Goal: Task Accomplishment & Management: Manage account settings

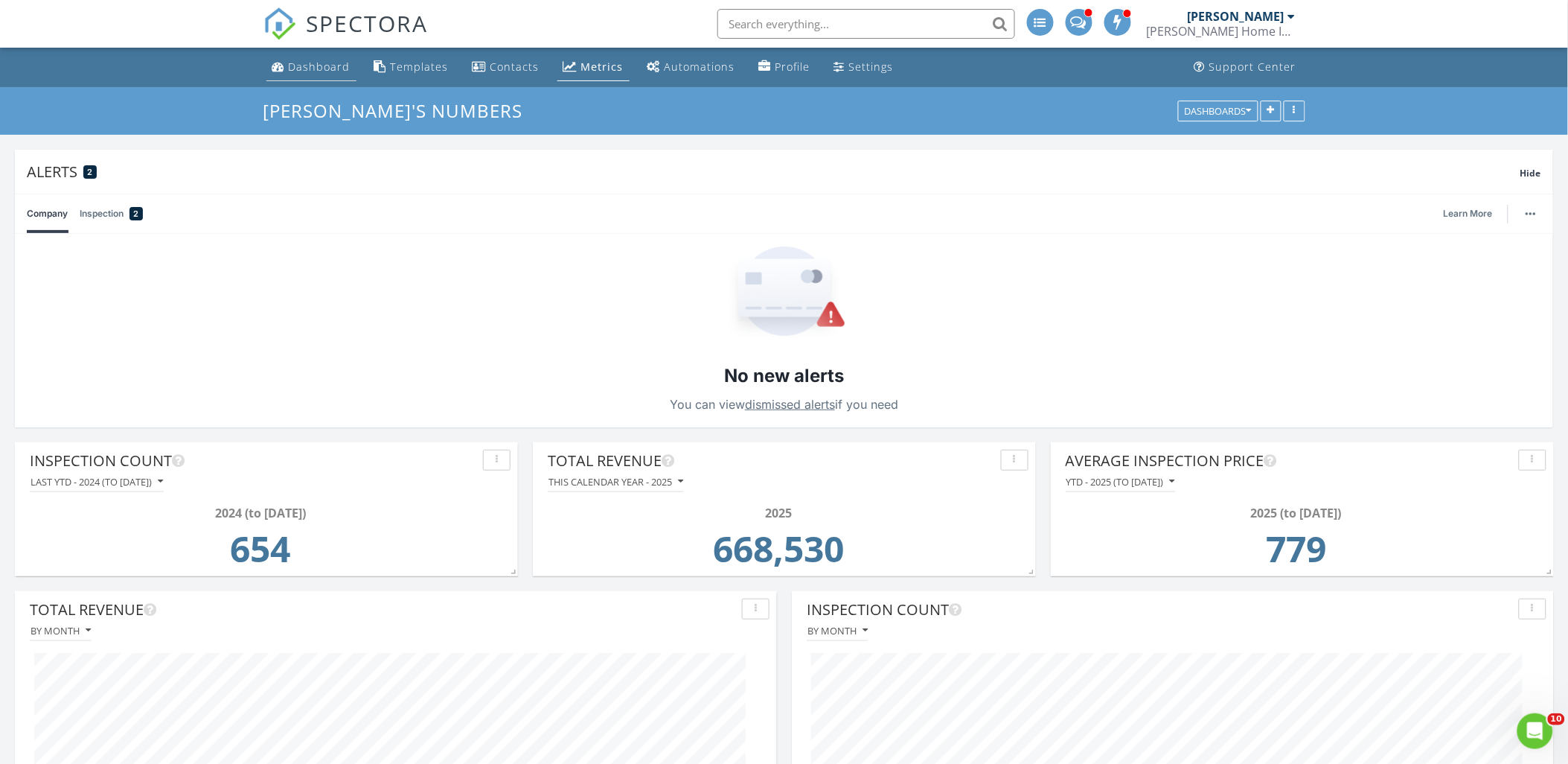
click at [308, 72] on div "Dashboard" at bounding box center [319, 66] width 62 height 14
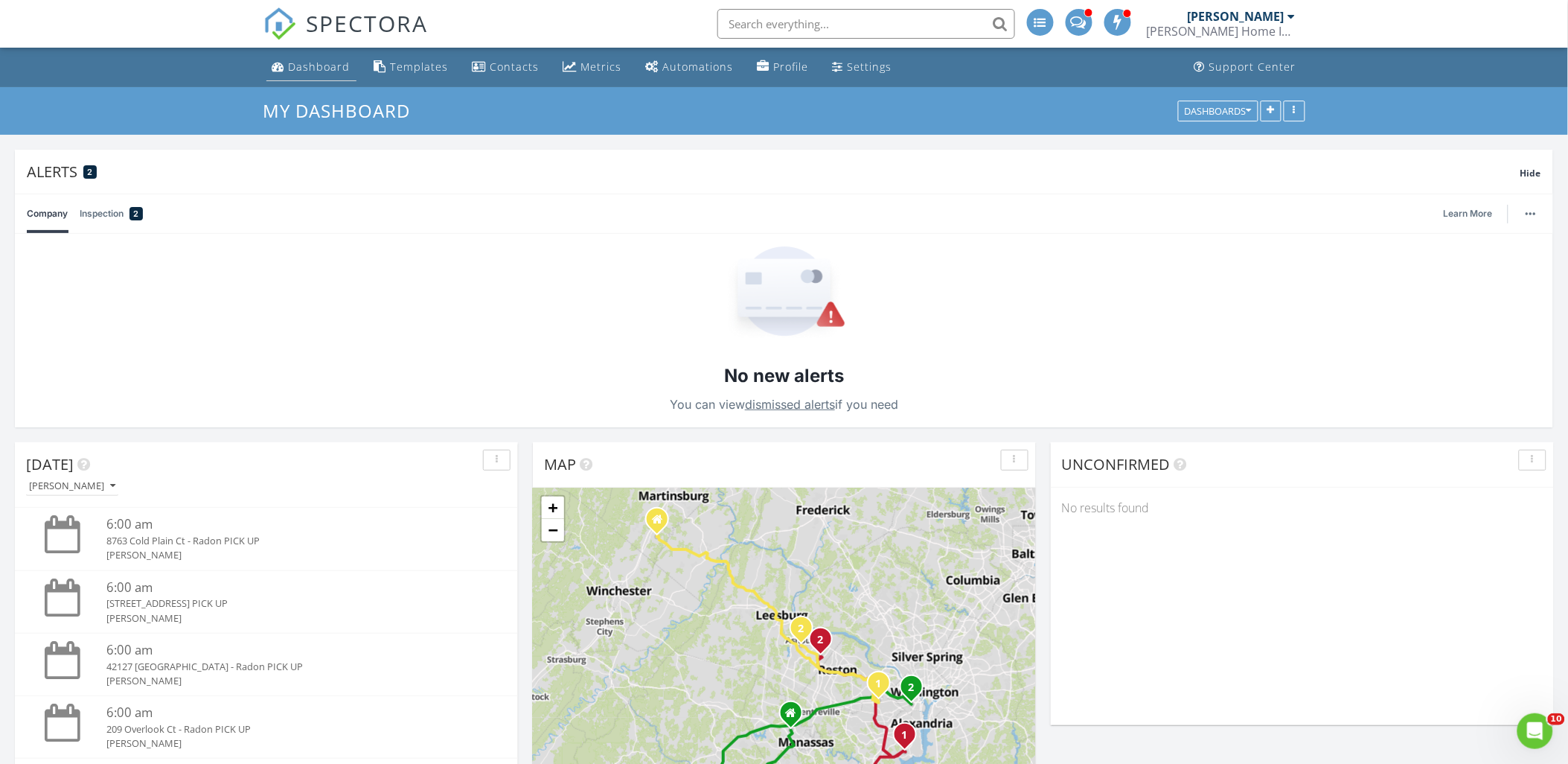
click at [332, 71] on div "Dashboard" at bounding box center [319, 66] width 62 height 14
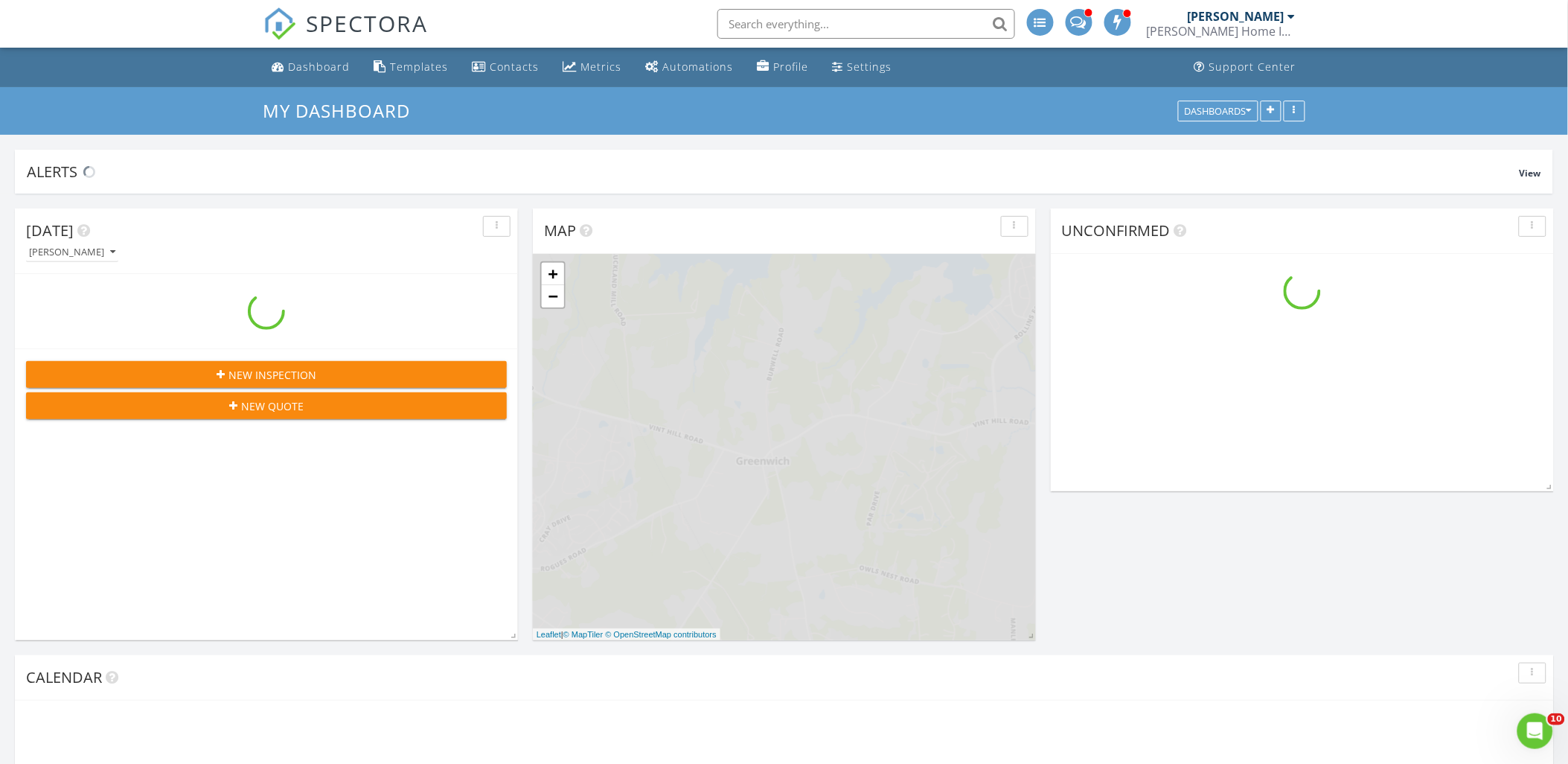
scroll to position [1977, 1595]
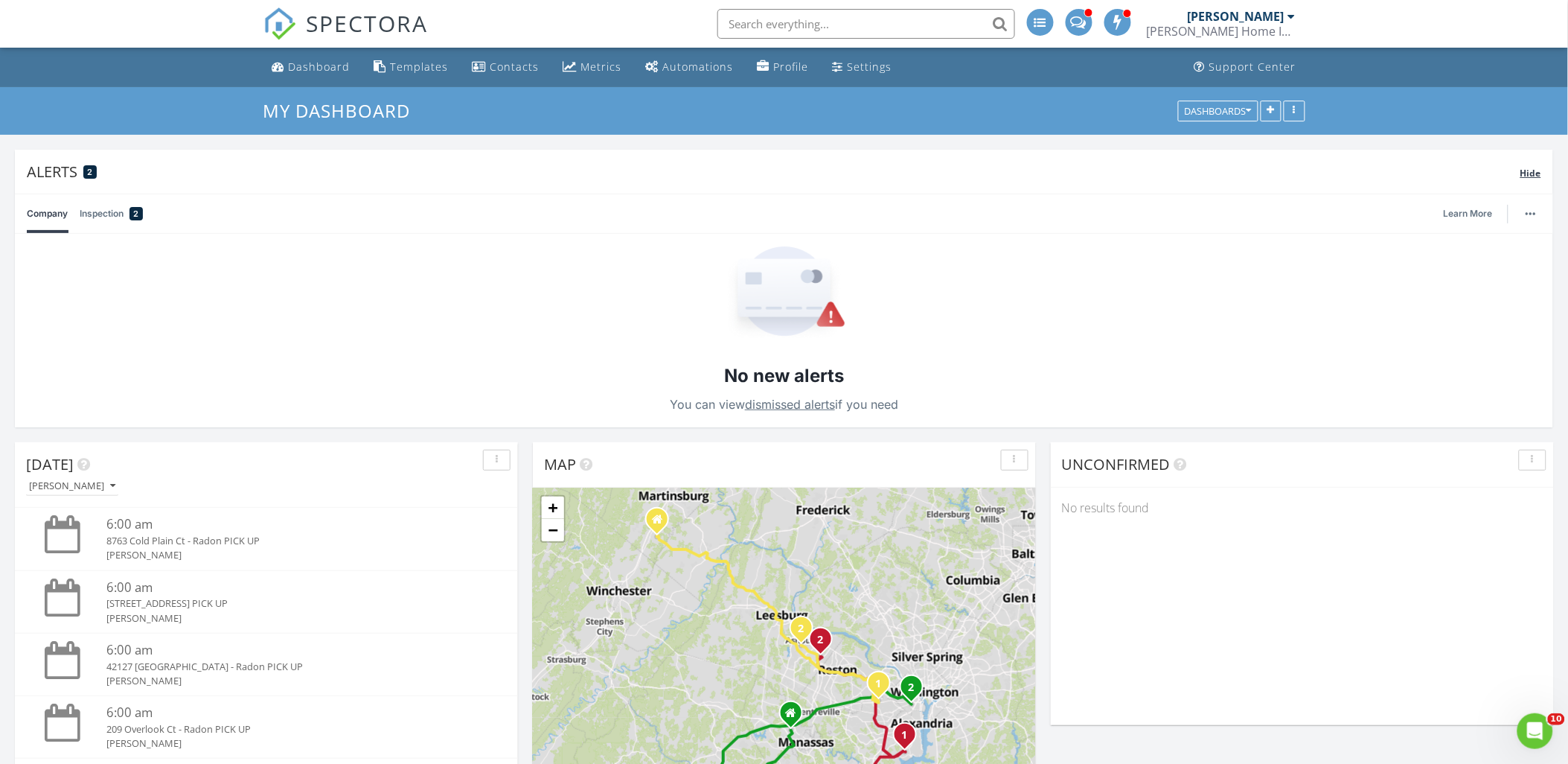
click at [1528, 174] on span "Hide" at bounding box center [1531, 173] width 21 height 12
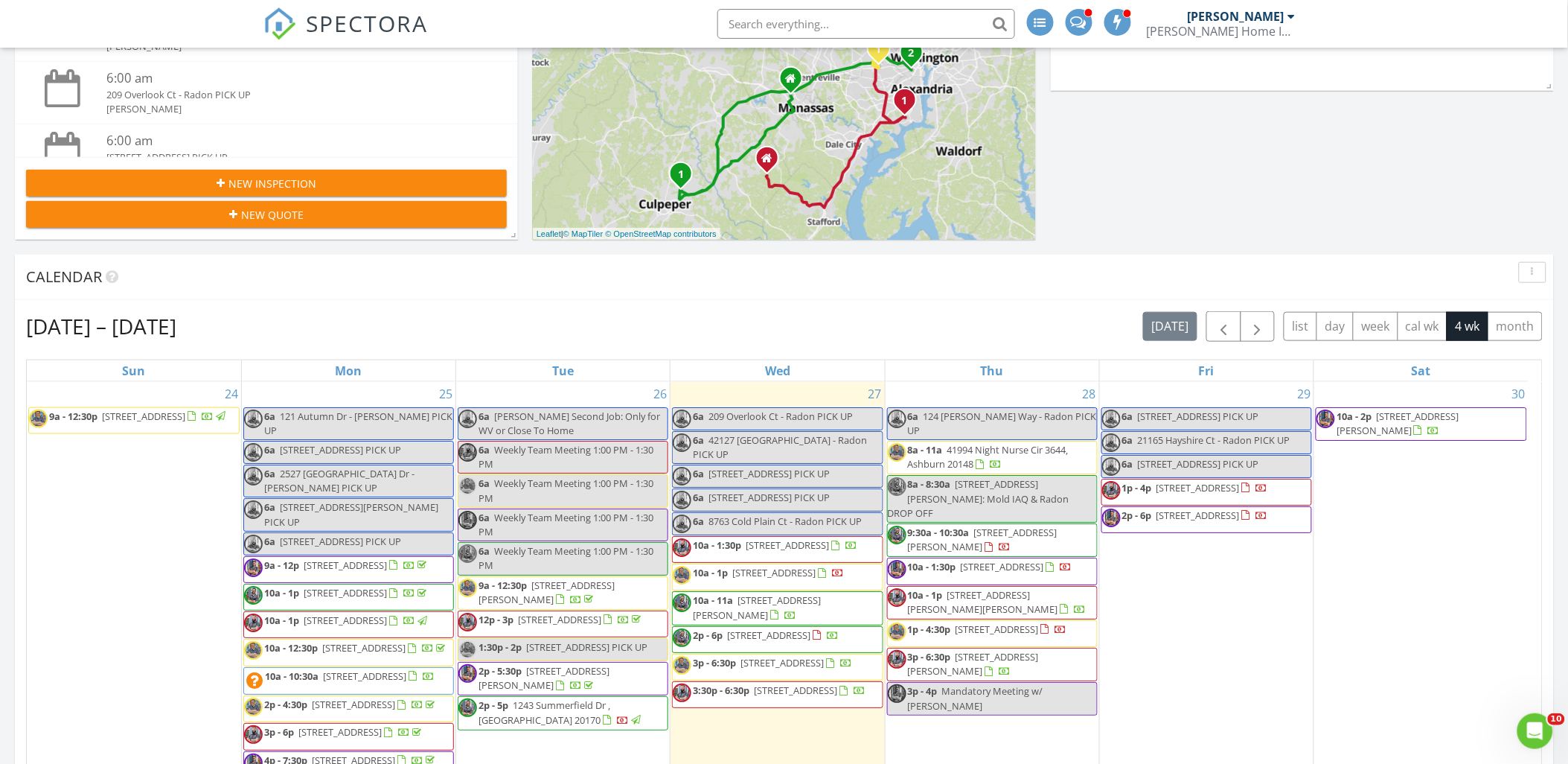
scroll to position [661, 0]
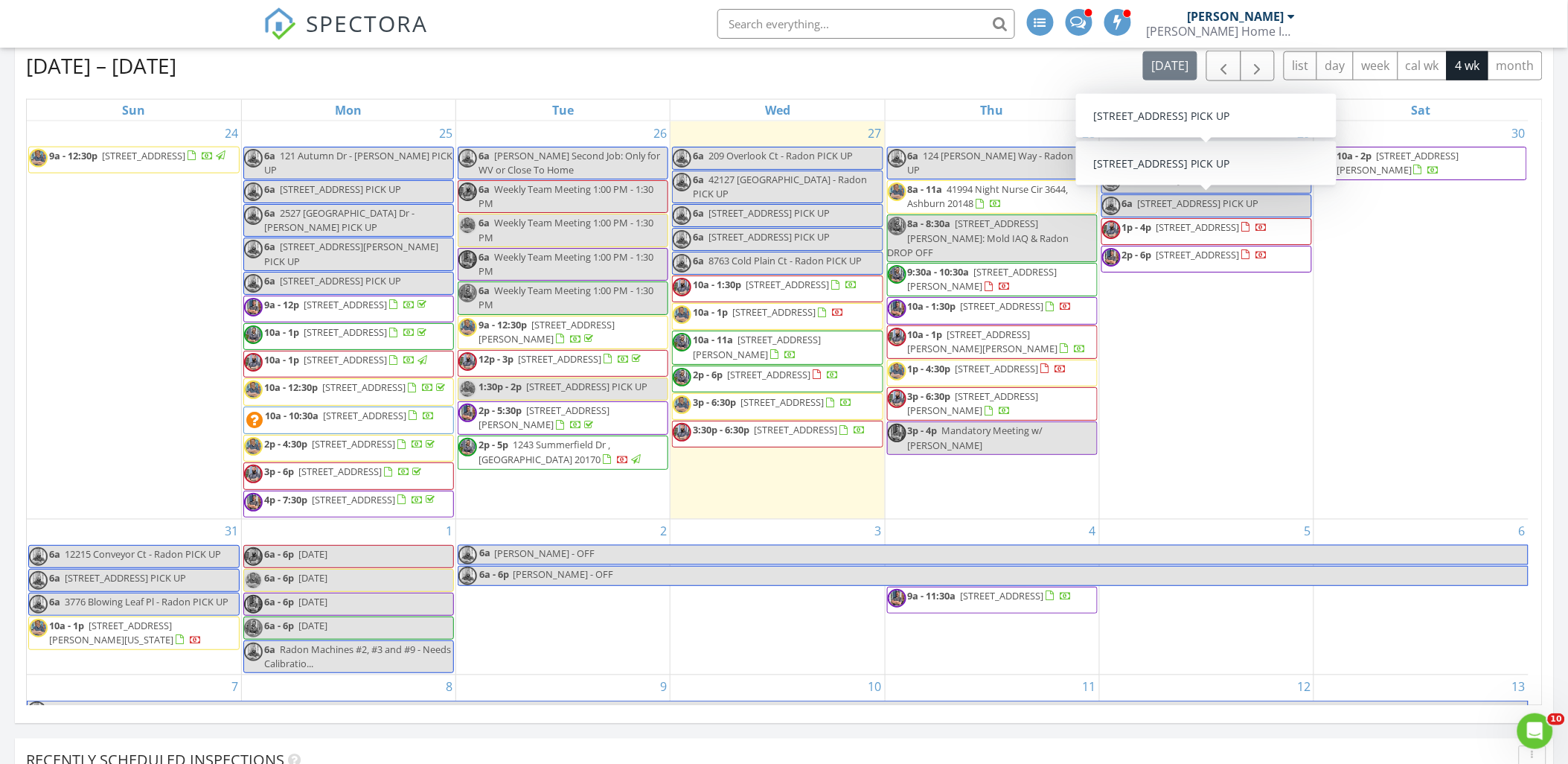
click at [988, 71] on div "Aug 24 – Sep 20, 2025 today list day week cal wk 4 wk month" at bounding box center [784, 66] width 1517 height 30
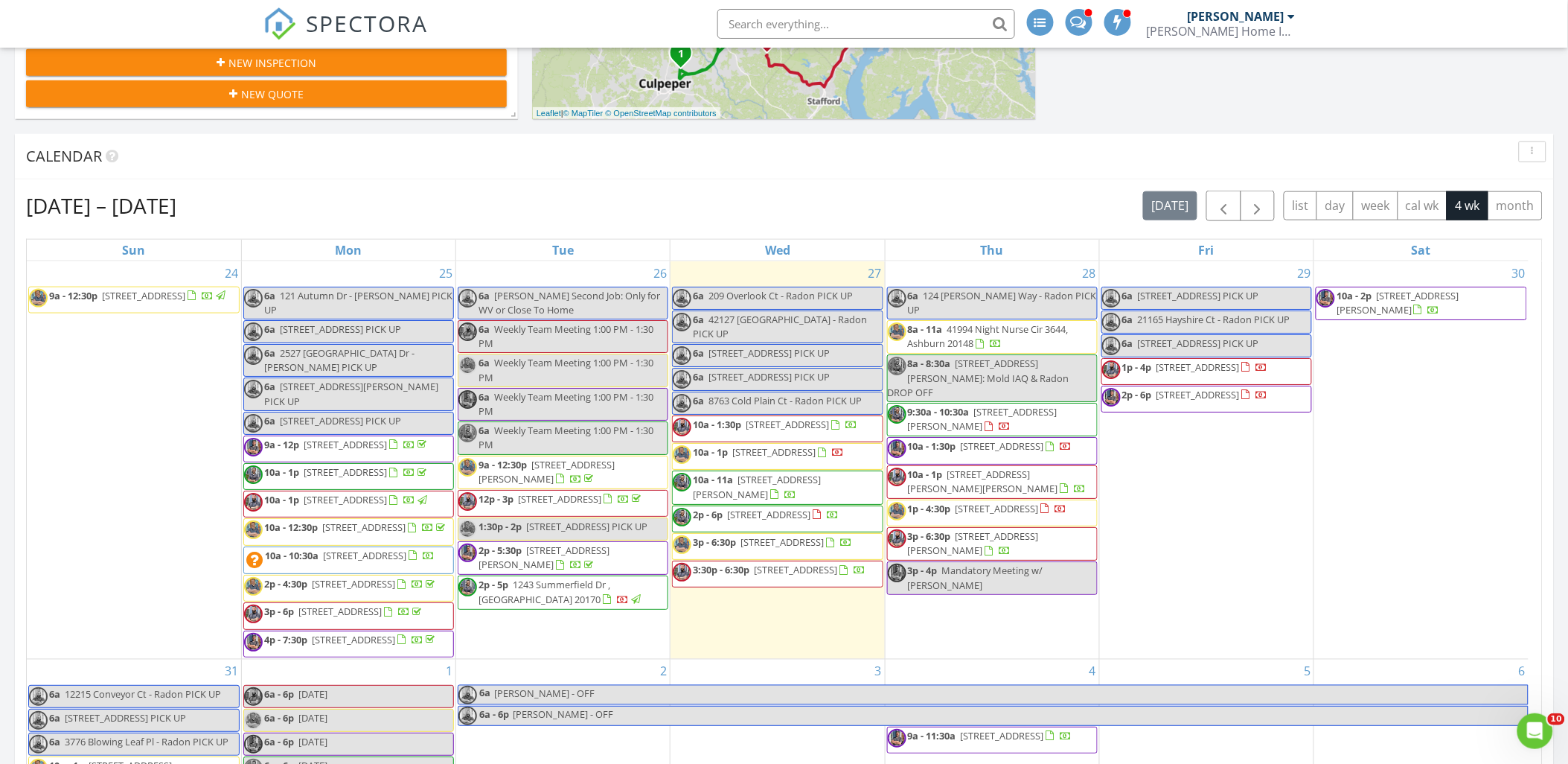
scroll to position [413, 0]
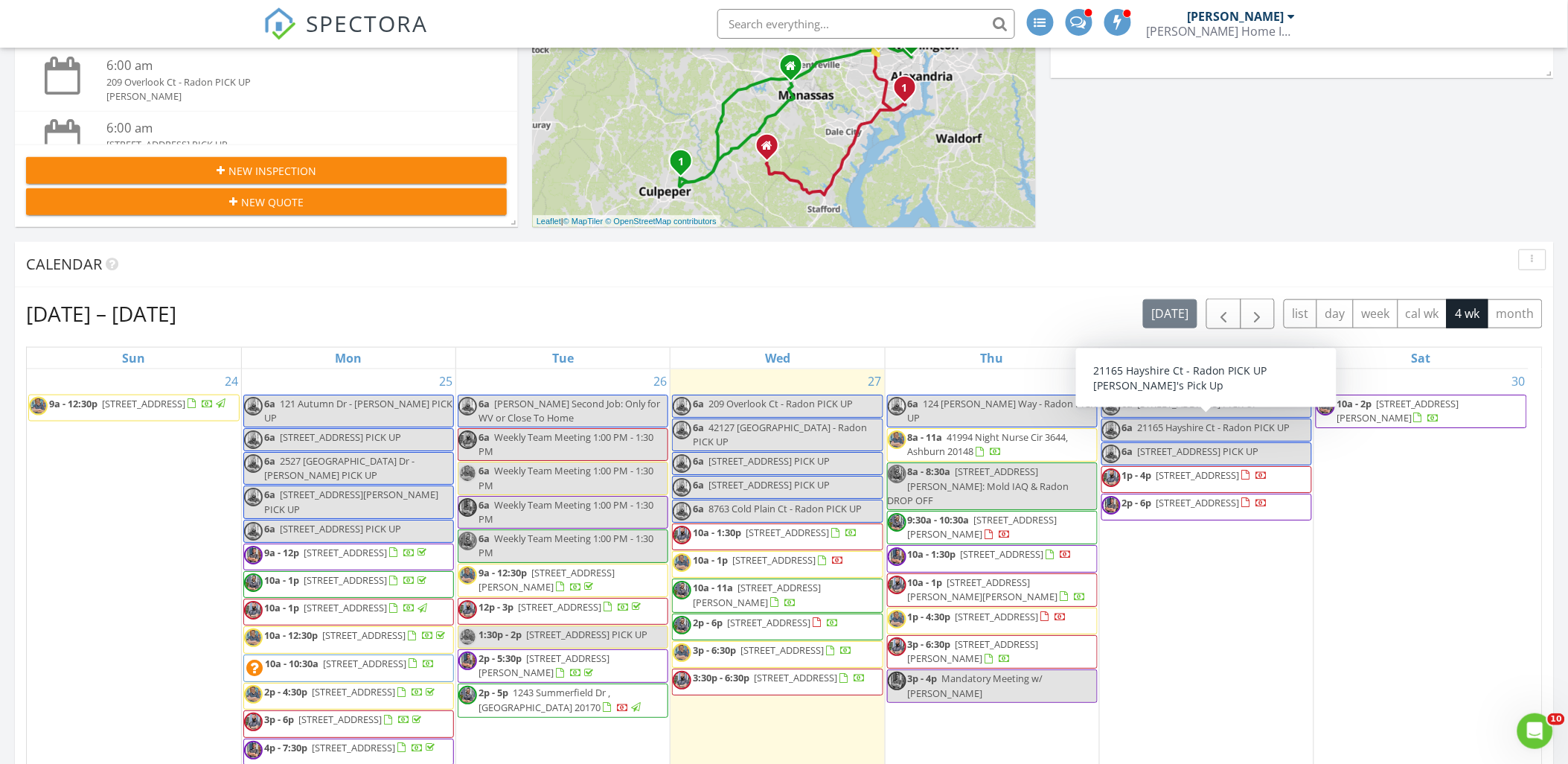
click at [1123, 258] on div "Calendar" at bounding box center [773, 264] width 1495 height 23
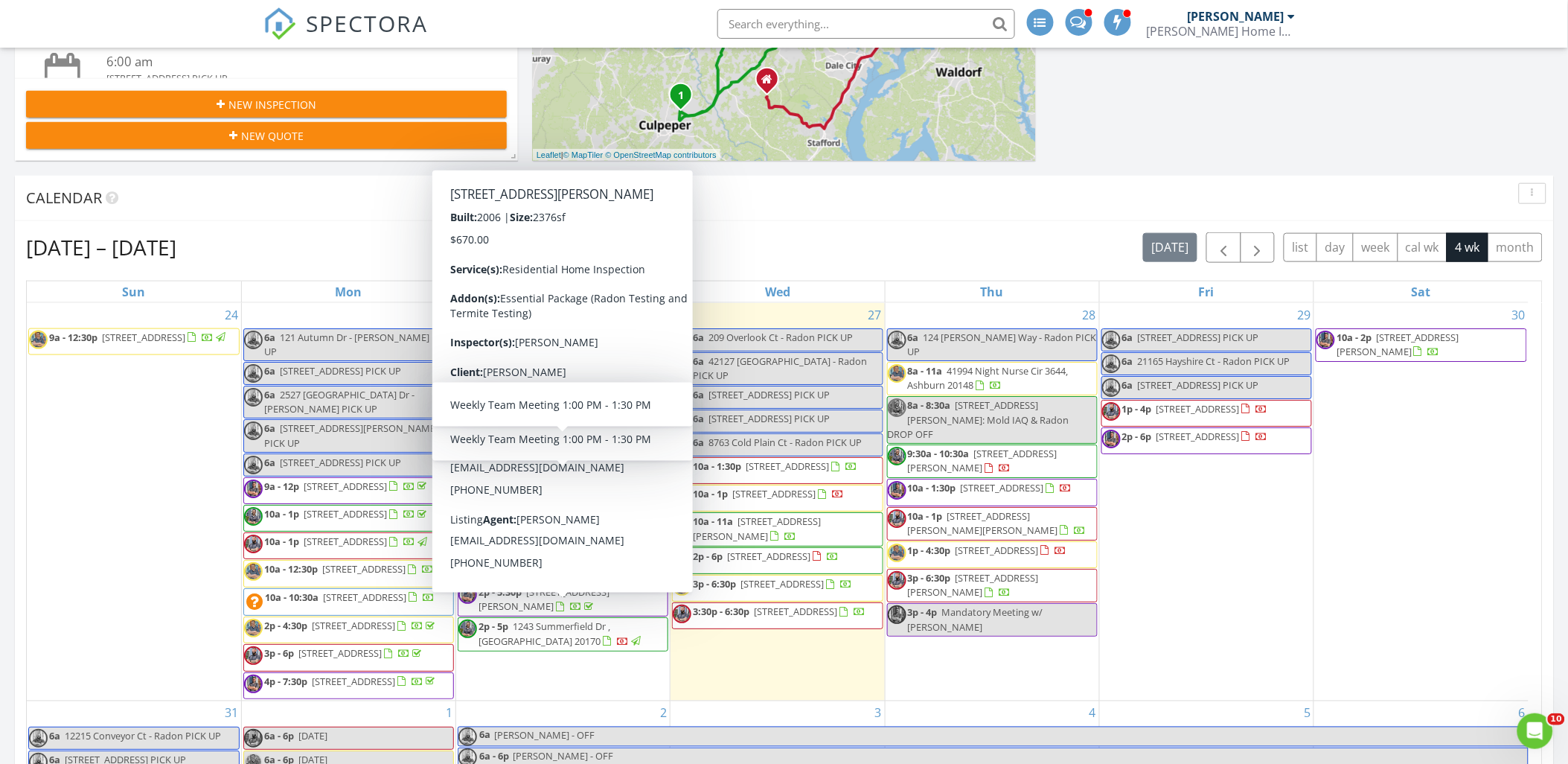
scroll to position [496, 0]
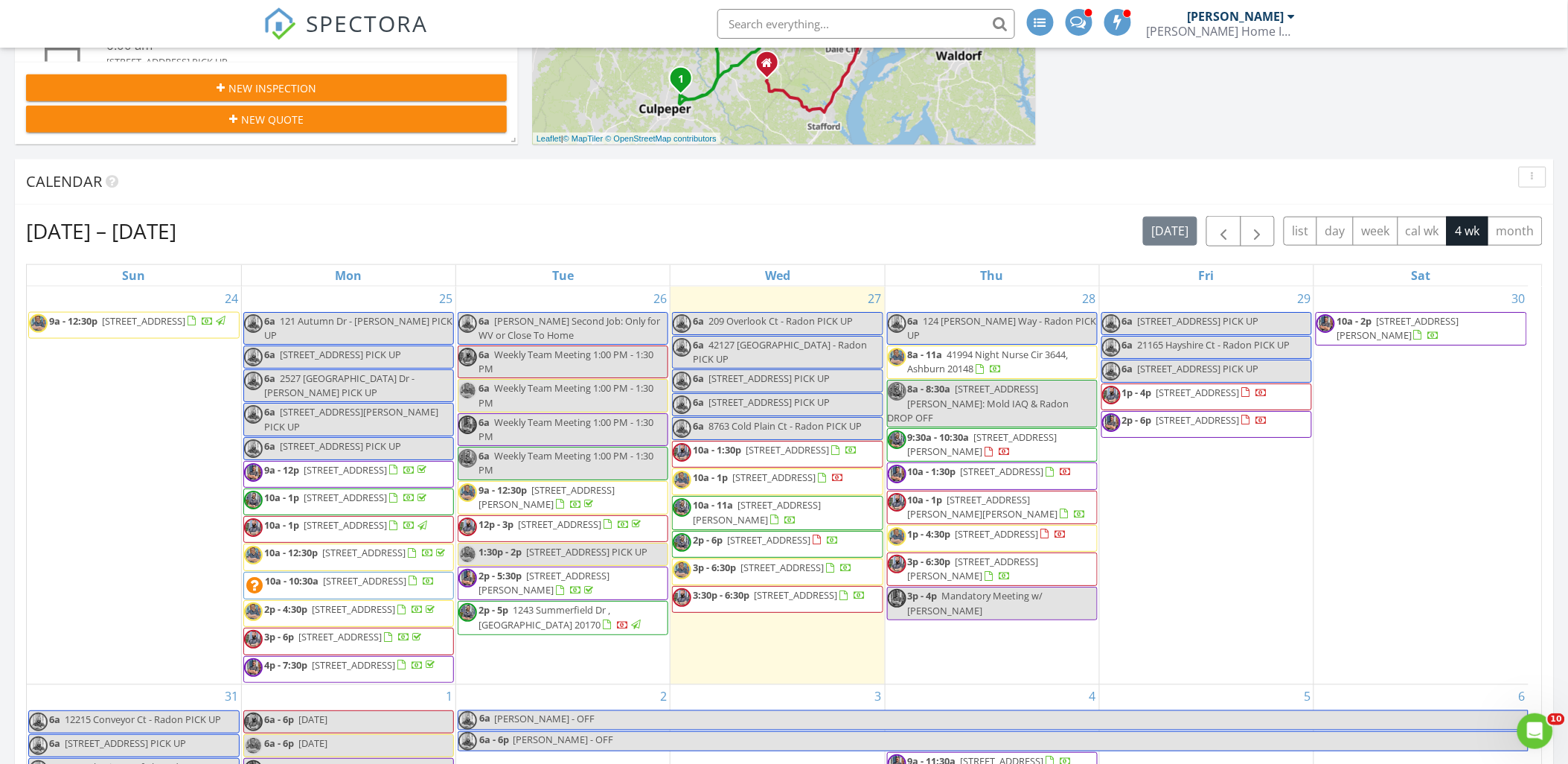
click at [366, 189] on div "Calendar" at bounding box center [773, 181] width 1495 height 23
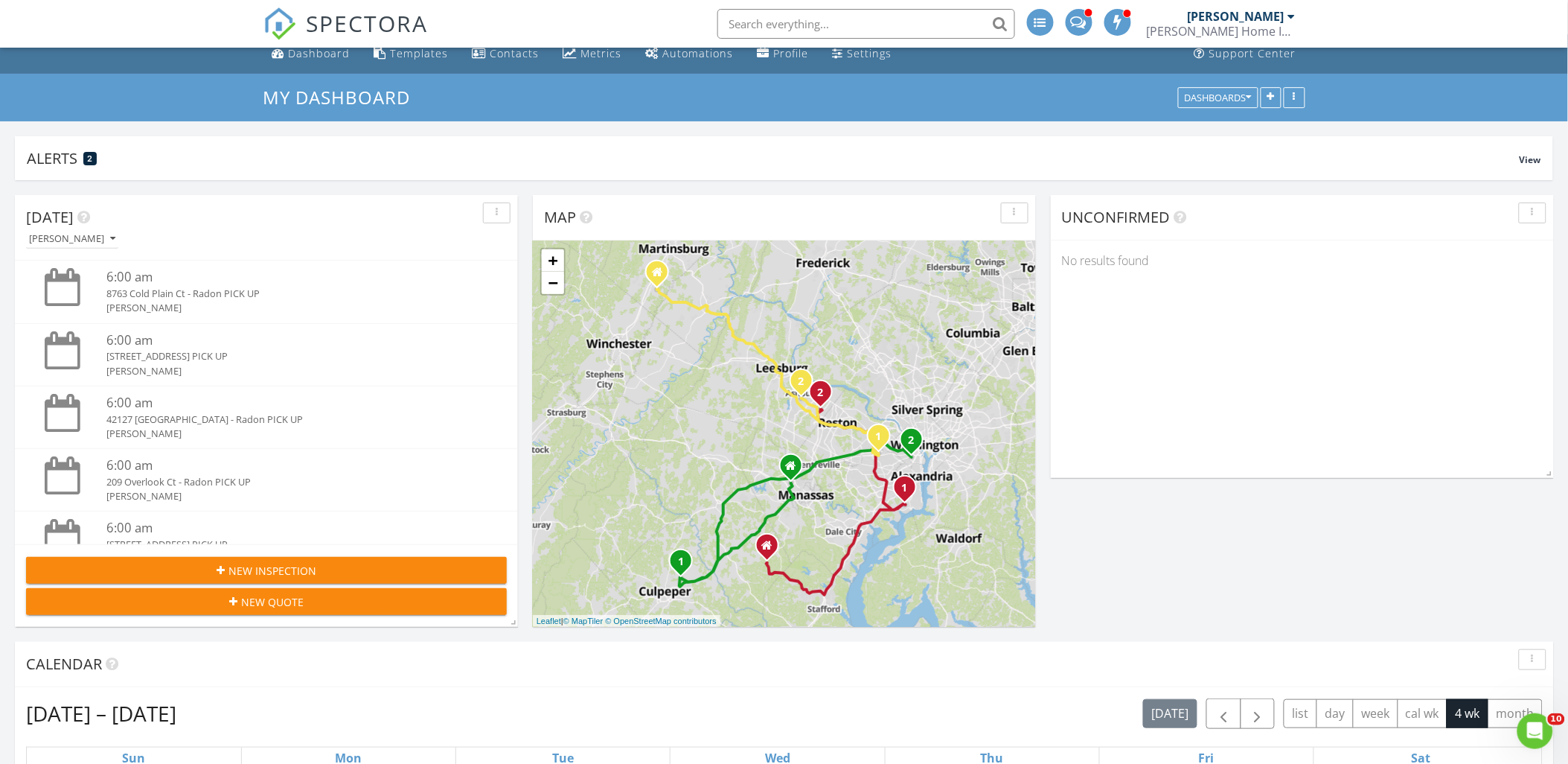
scroll to position [0, 0]
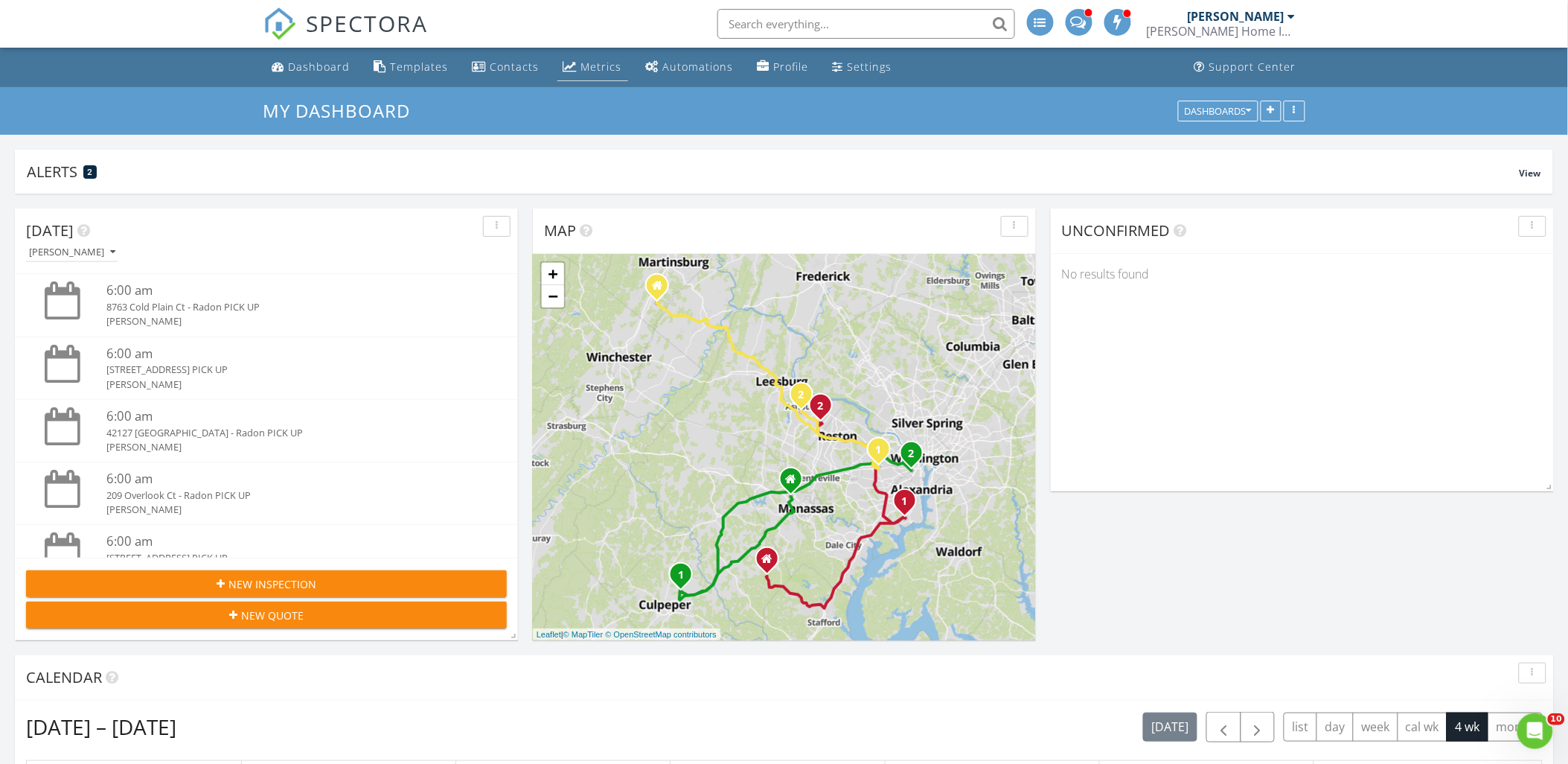
click at [601, 64] on div "Metrics" at bounding box center [601, 66] width 41 height 14
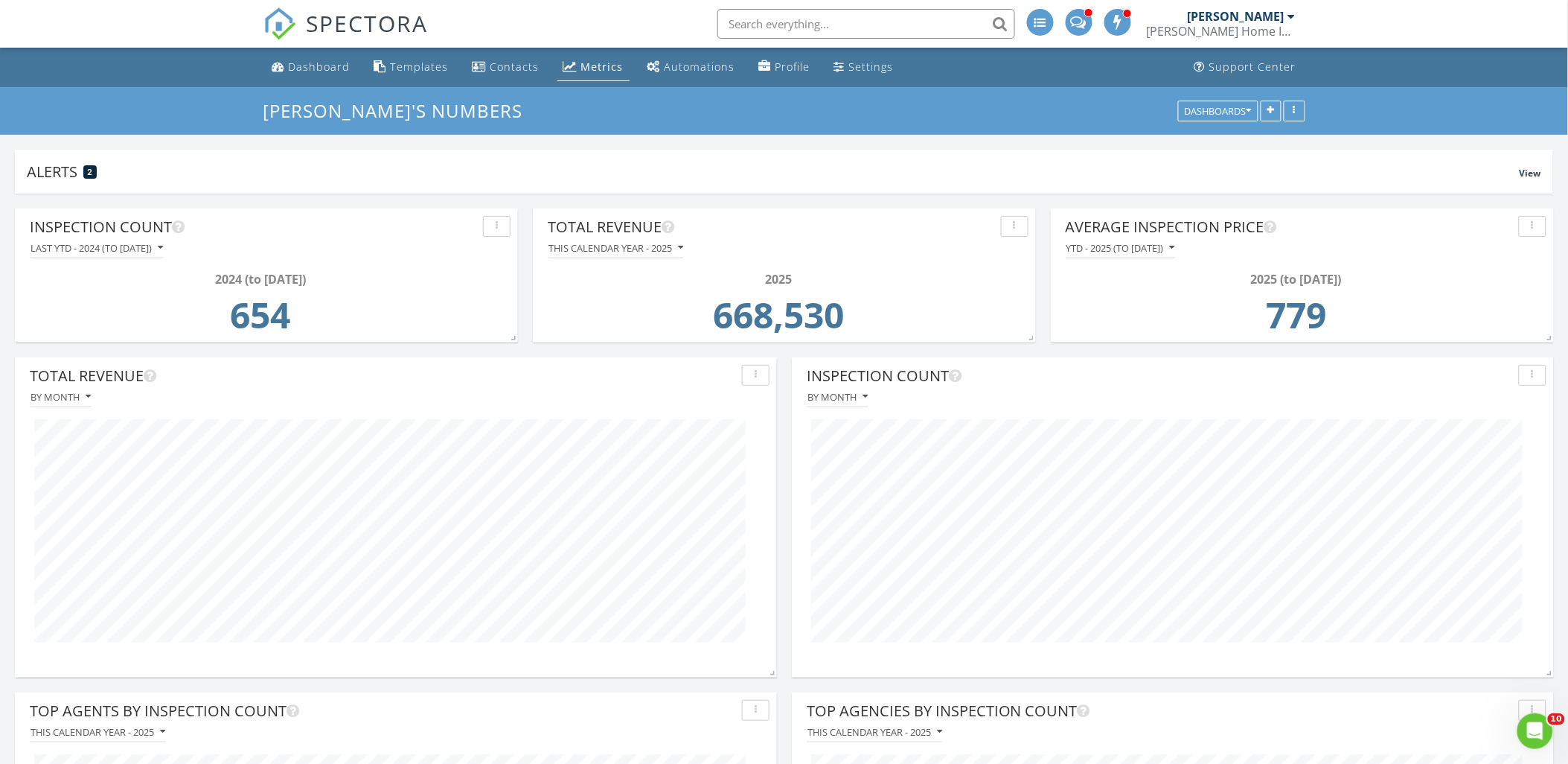
click at [1275, 26] on div "[PERSON_NAME] Home Inspections, LLC" at bounding box center [1221, 31] width 149 height 15
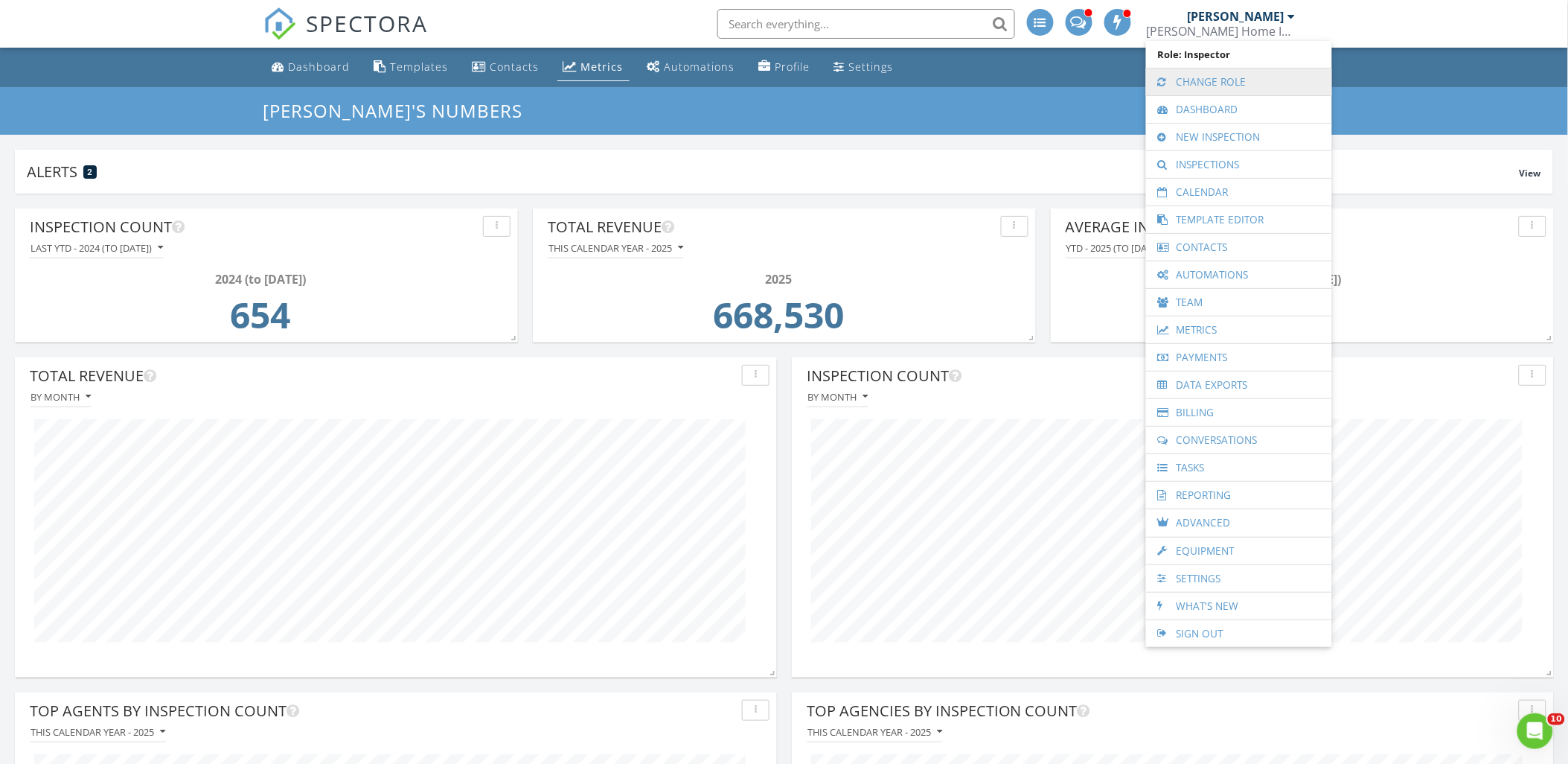
click at [1213, 82] on link "Change Role" at bounding box center [1239, 82] width 171 height 27
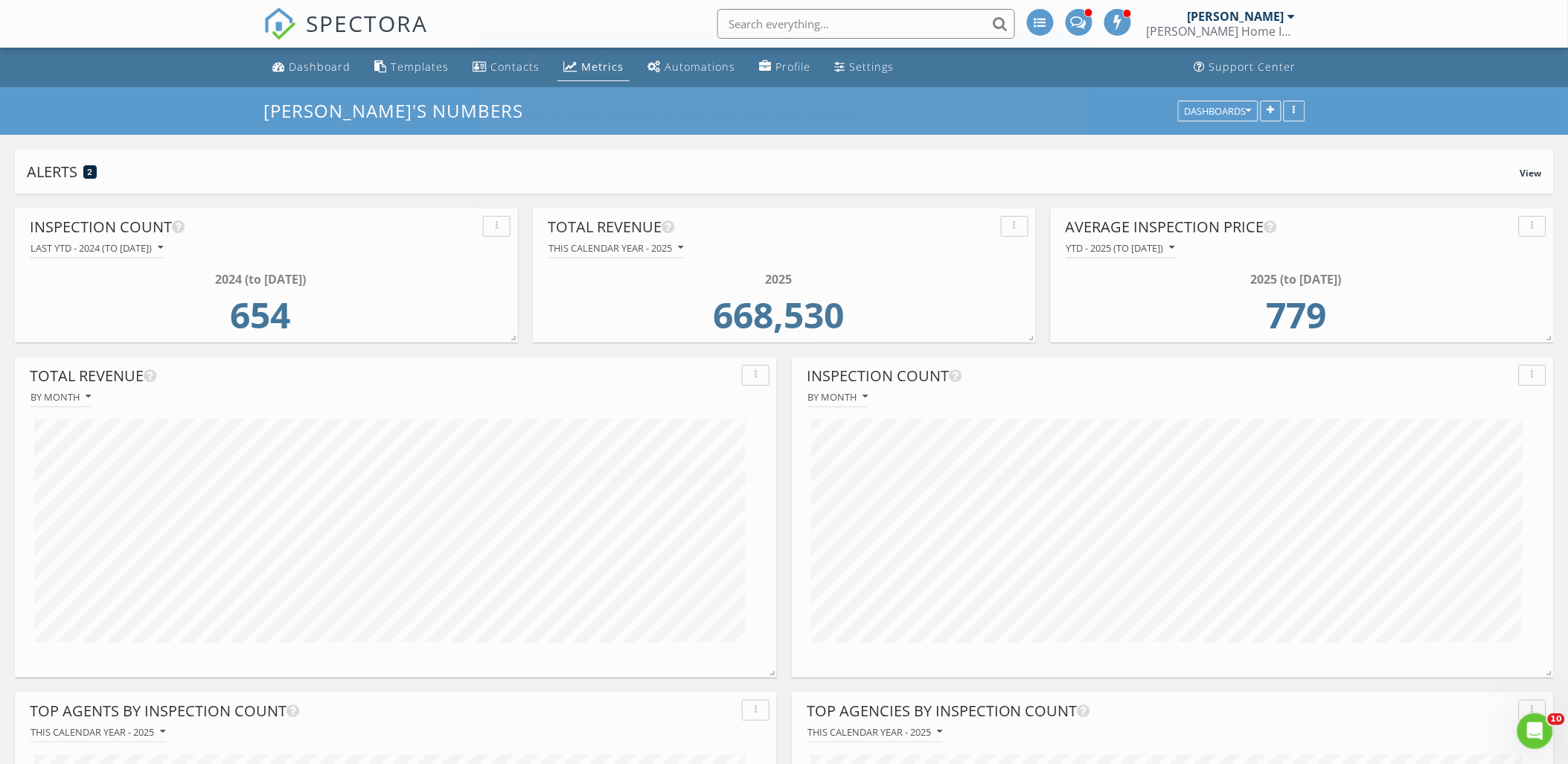
scroll to position [5140, 1594]
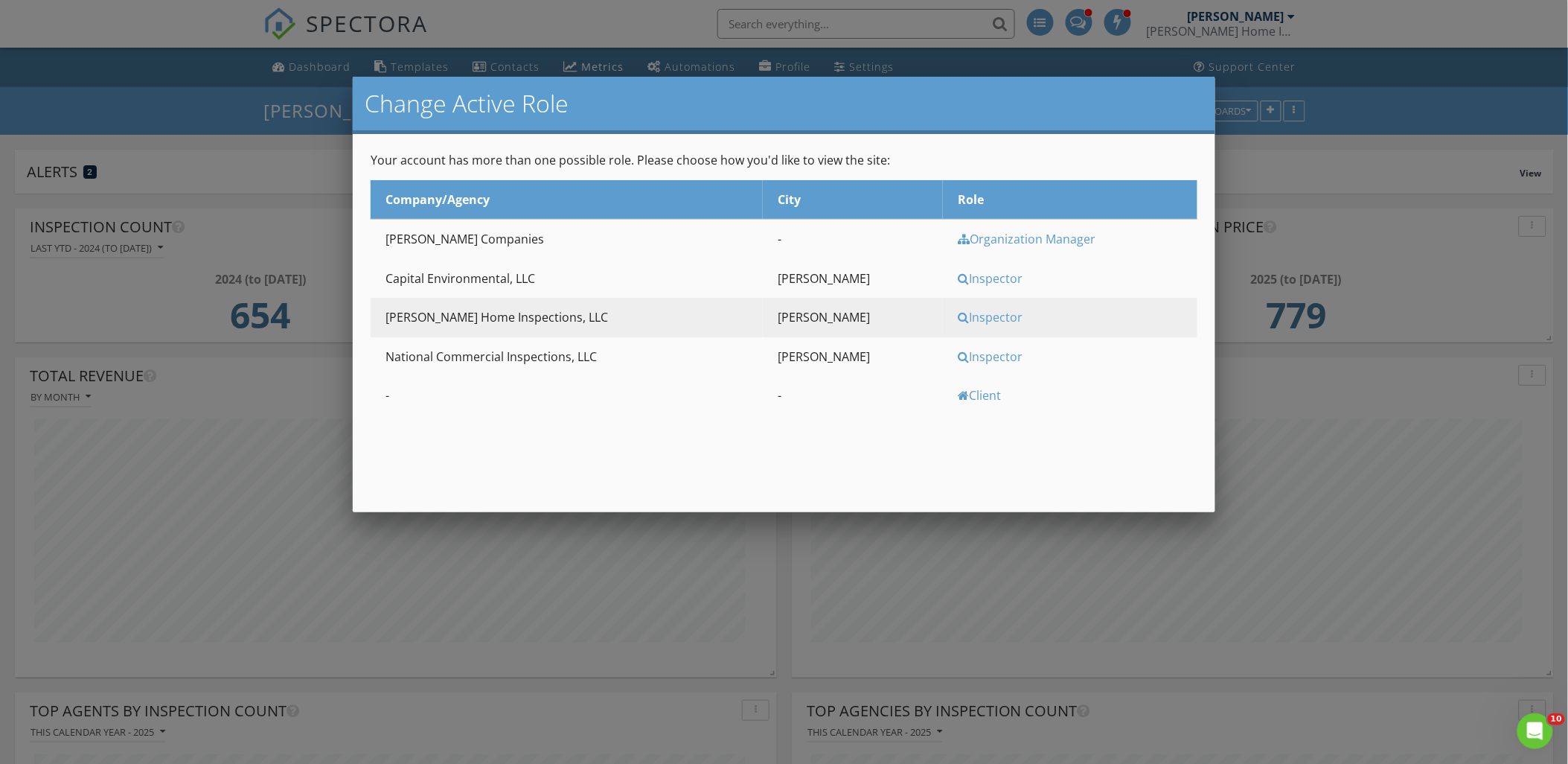
click at [958, 348] on div "Inspector" at bounding box center [1076, 356] width 236 height 16
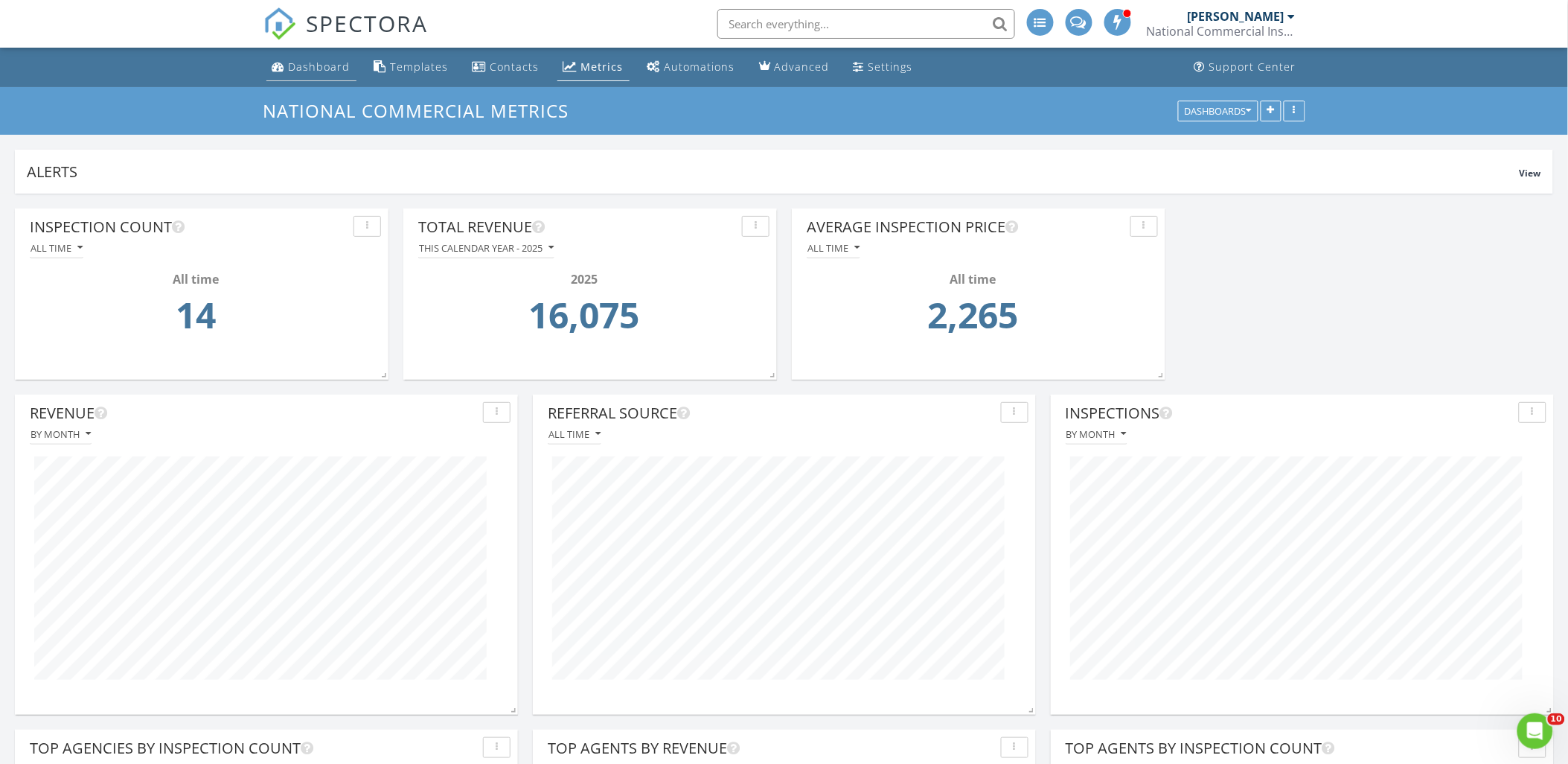
click at [317, 69] on div "Dashboard" at bounding box center [319, 66] width 62 height 14
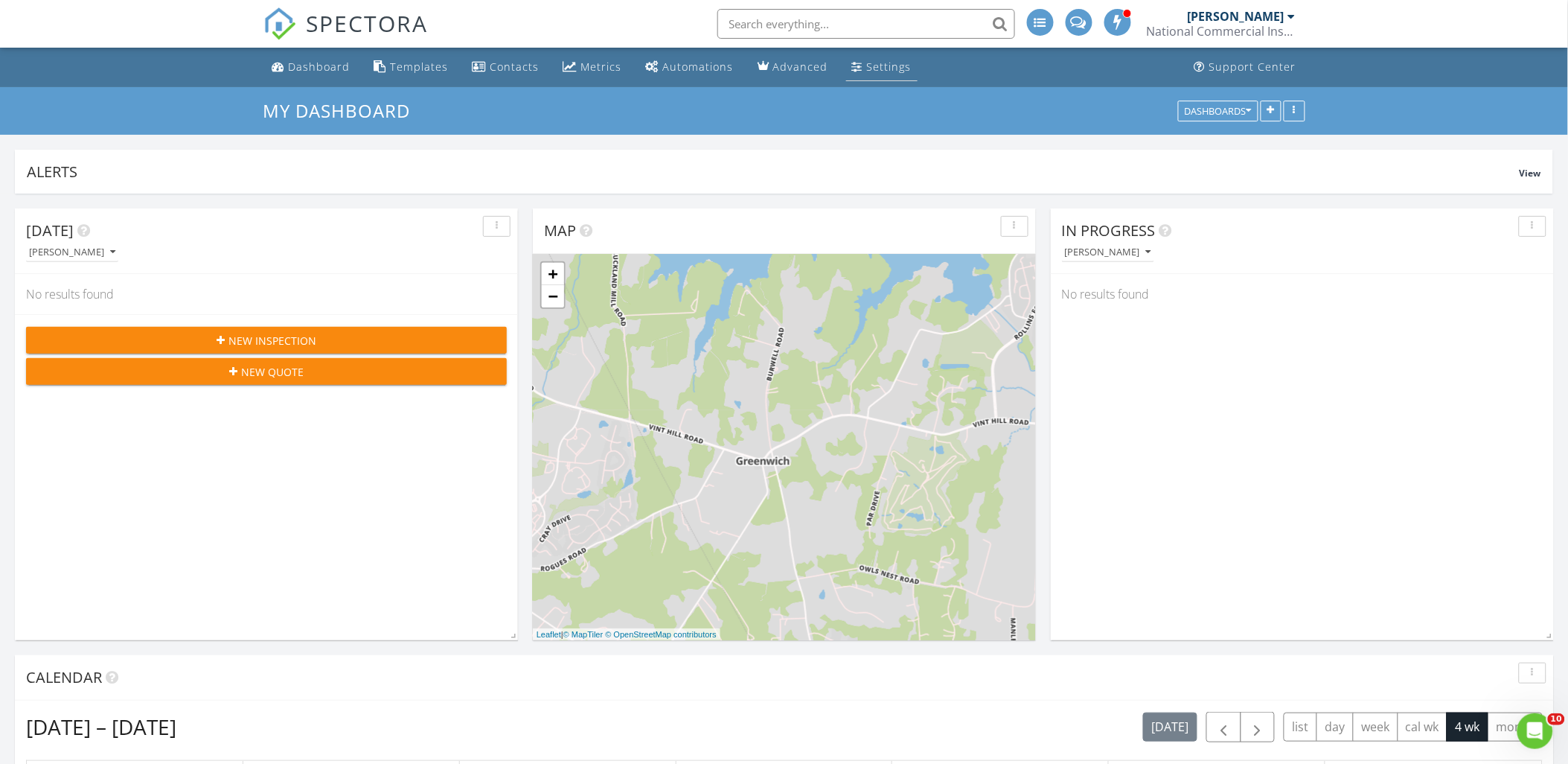
click at [867, 69] on div "Settings" at bounding box center [889, 66] width 44 height 14
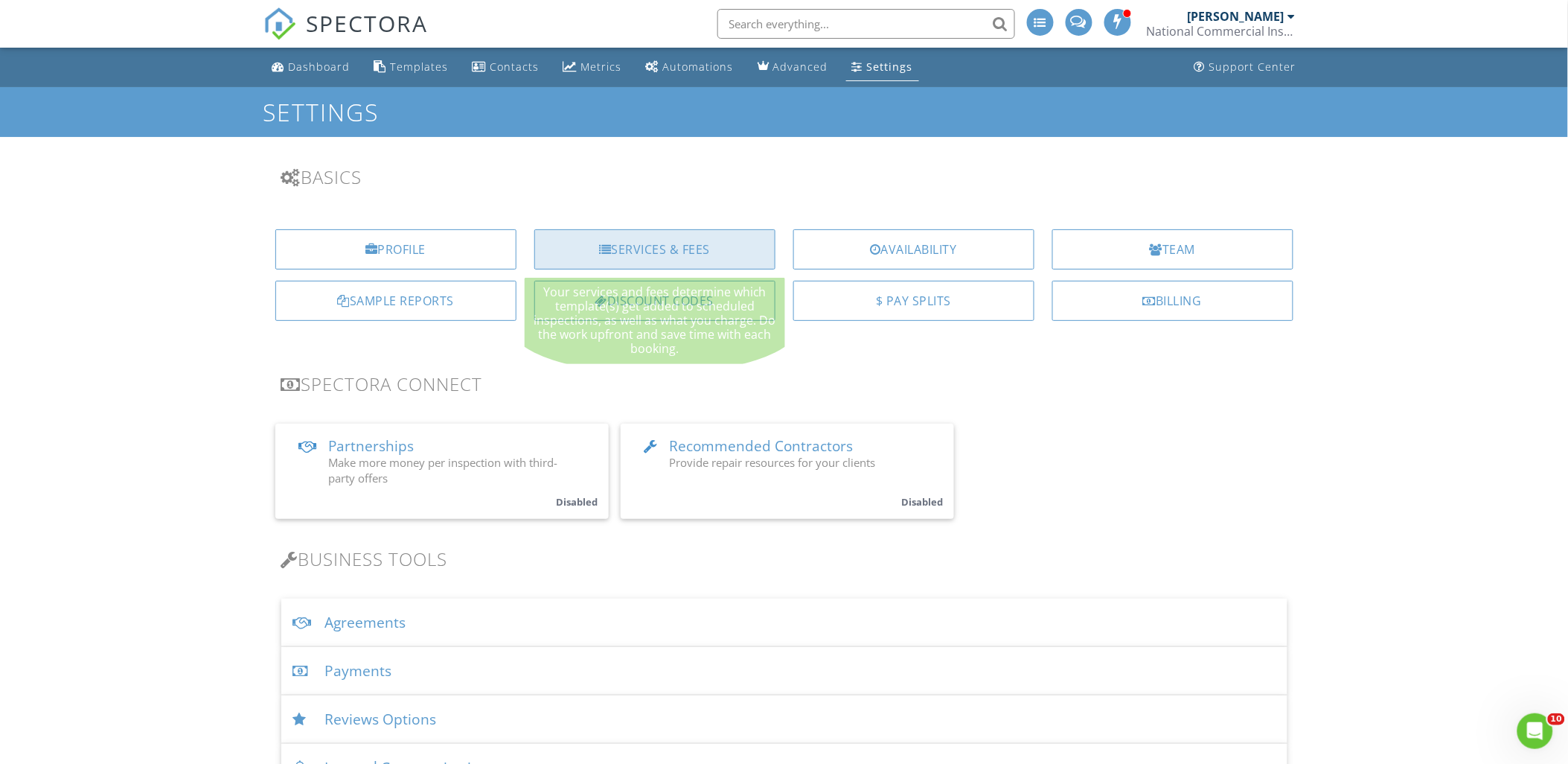
click at [606, 253] on div at bounding box center [605, 249] width 12 height 12
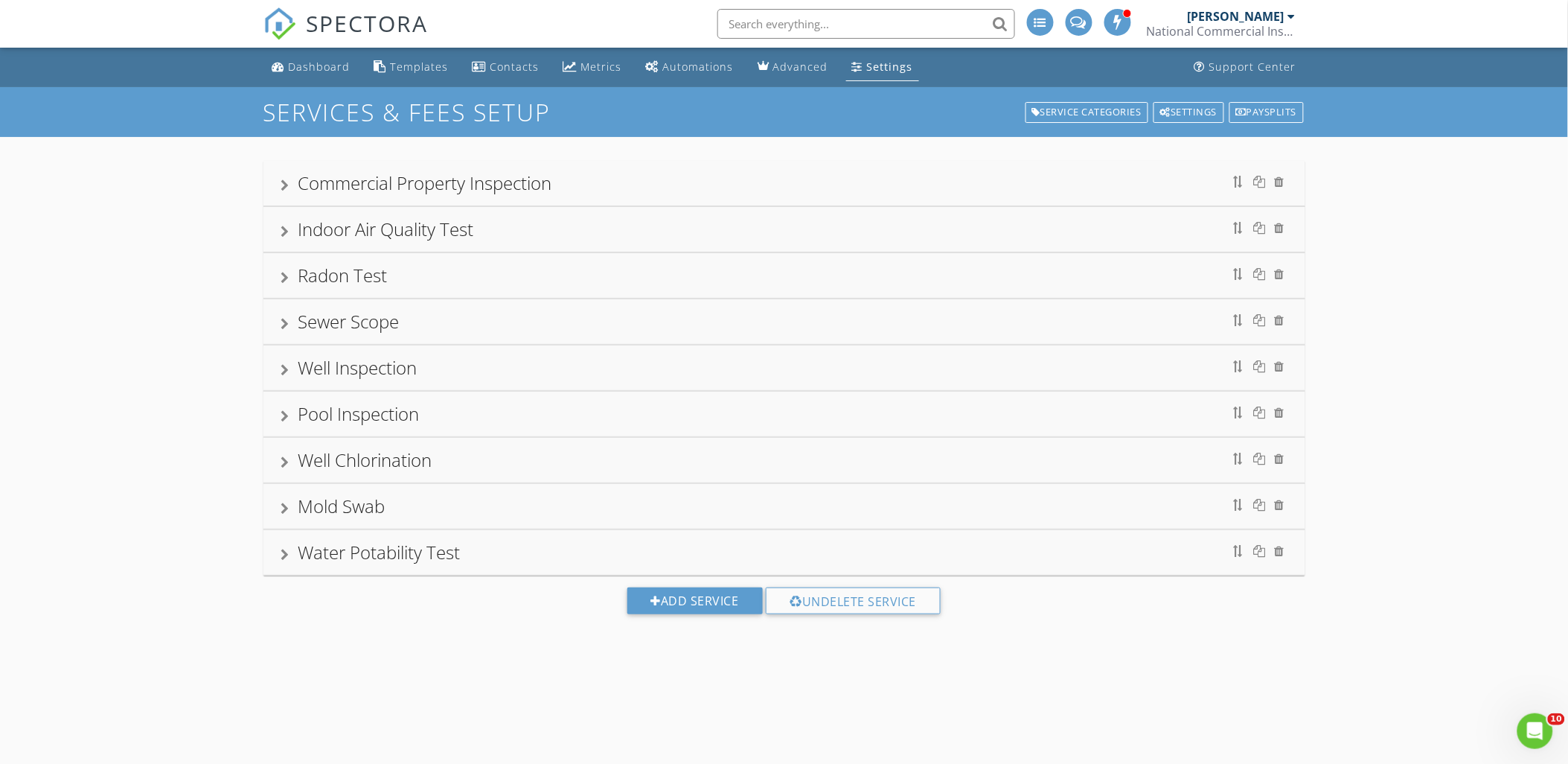
click at [375, 183] on div "Commercial Property Inspection" at bounding box center [425, 182] width 254 height 24
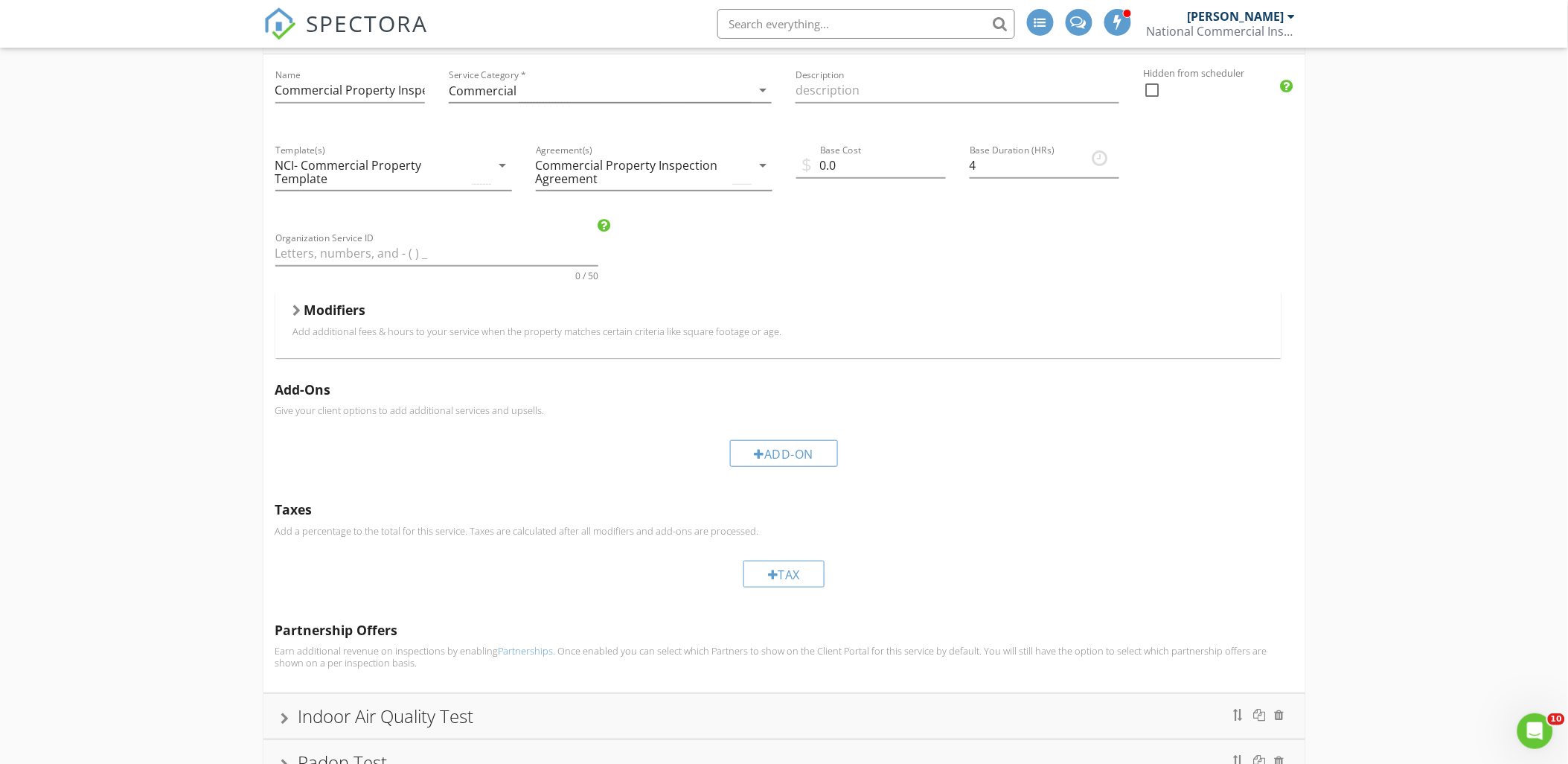
scroll to position [123, 0]
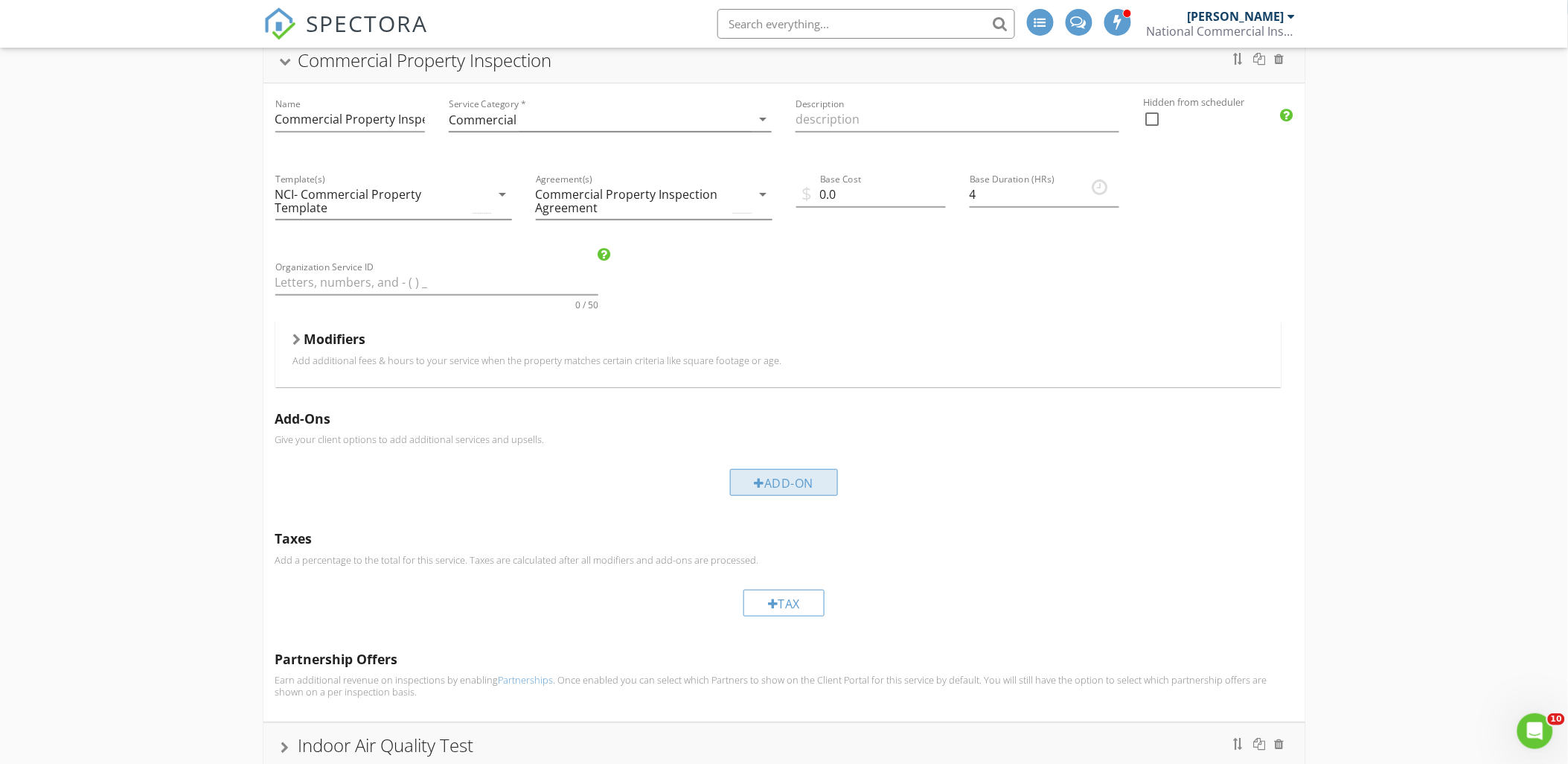
click at [808, 487] on div "Add-On" at bounding box center [784, 482] width 108 height 27
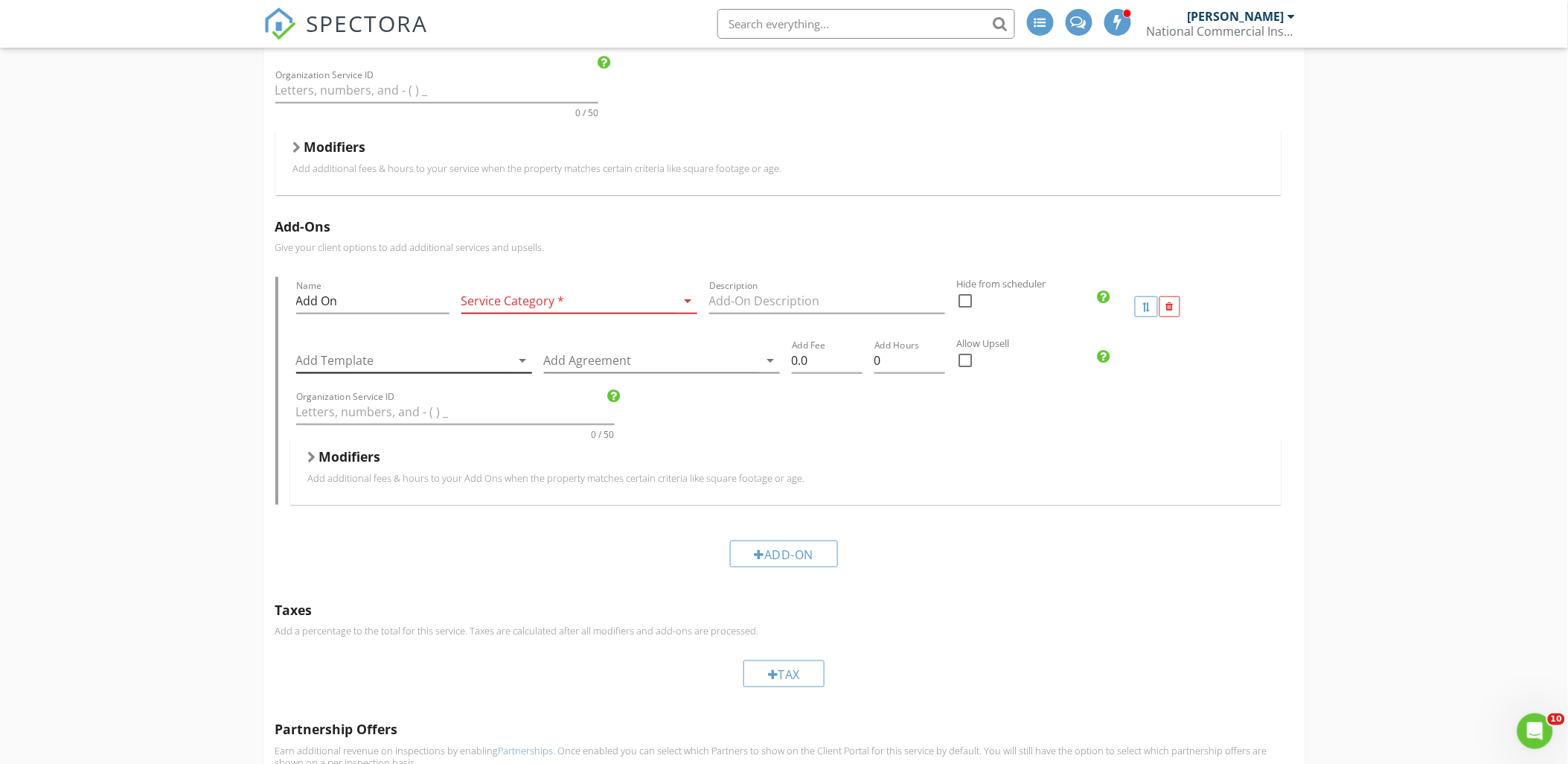
scroll to position [288, 0]
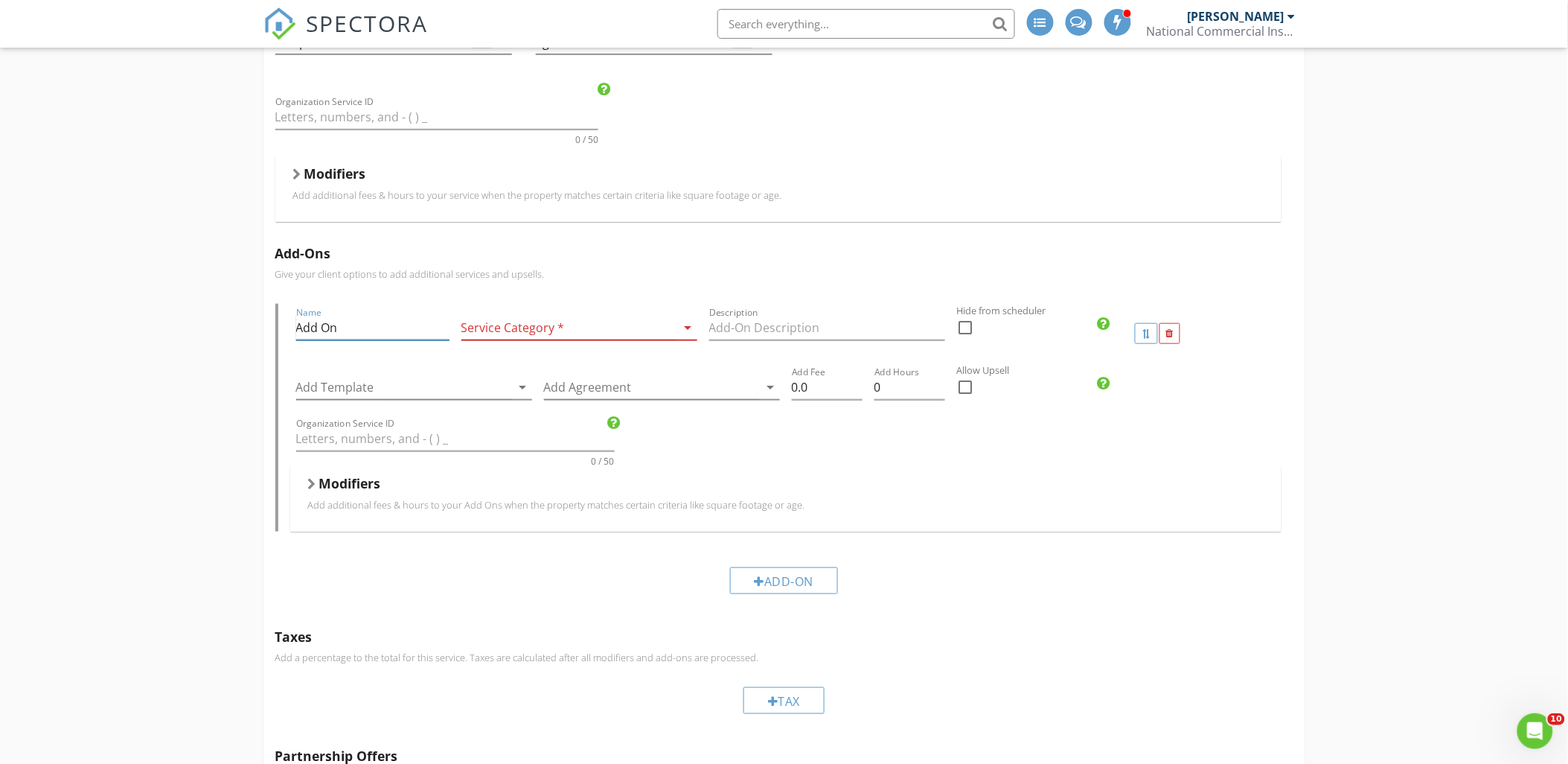
click at [402, 325] on input "Add On" at bounding box center [373, 328] width 154 height 24
type input "A"
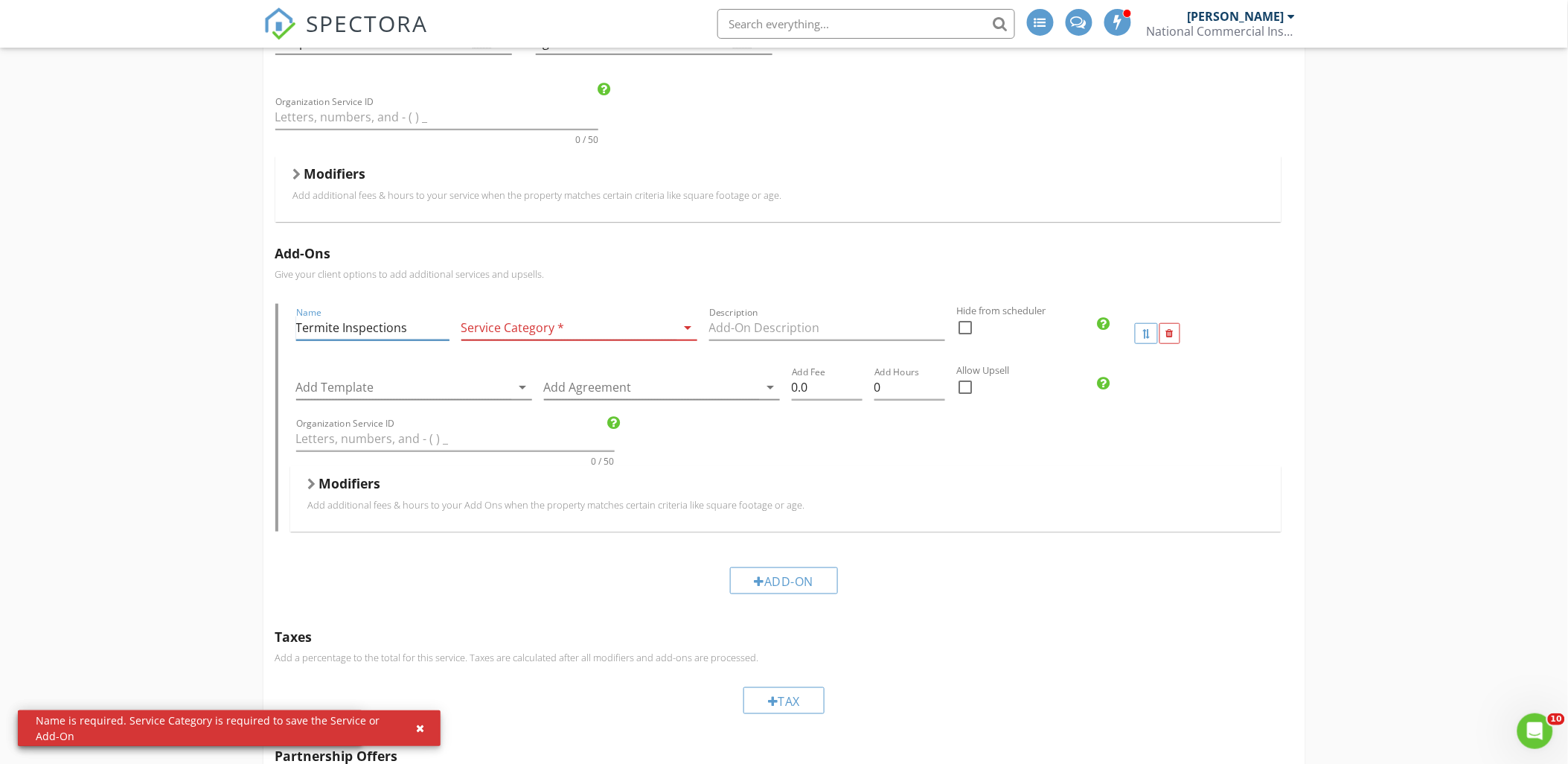
type input "Termite Inspections"
click at [612, 321] on div at bounding box center [569, 328] width 215 height 24
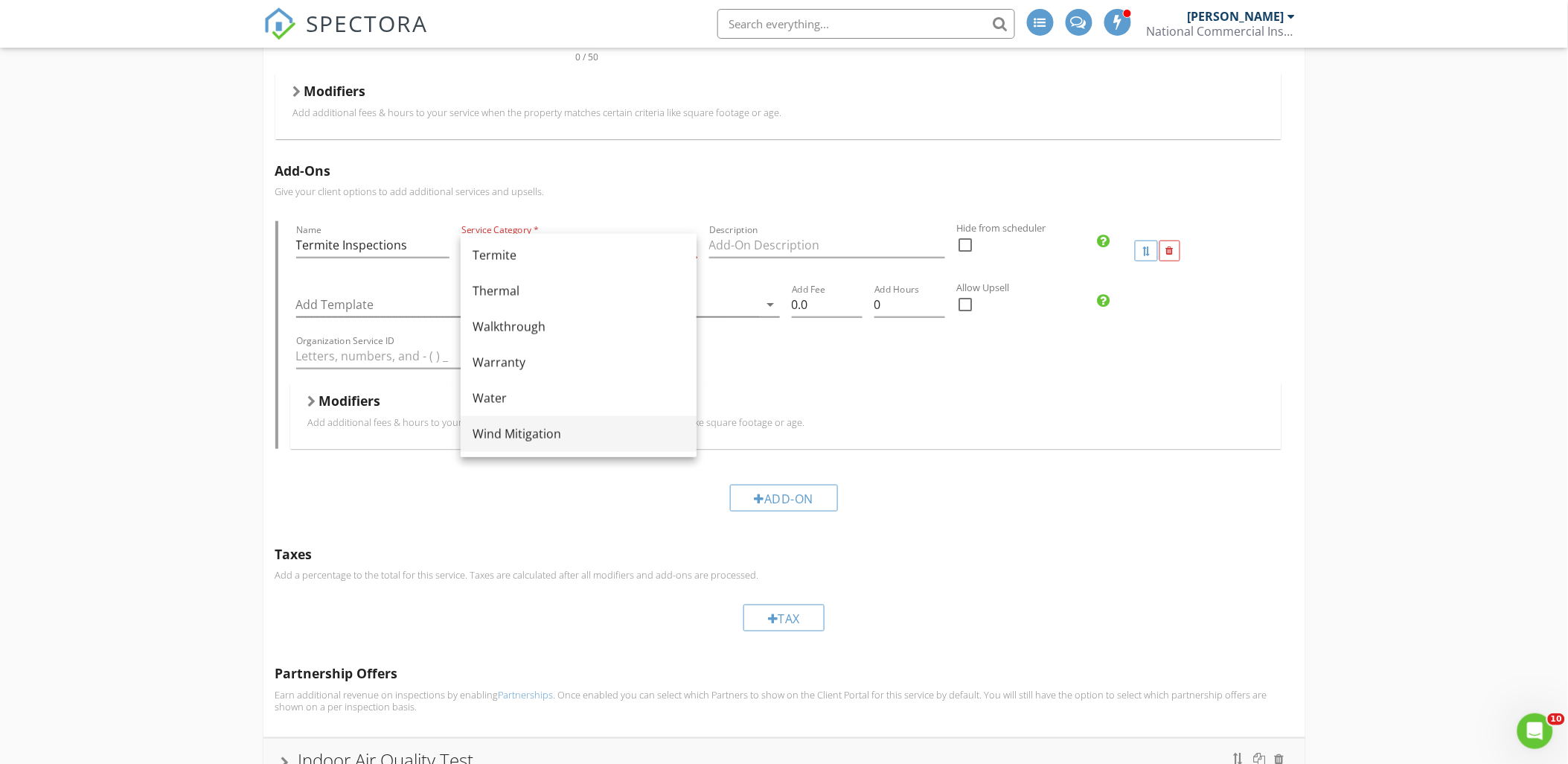
scroll to position [813, 0]
click at [510, 346] on div "Termite" at bounding box center [579, 338] width 212 height 18
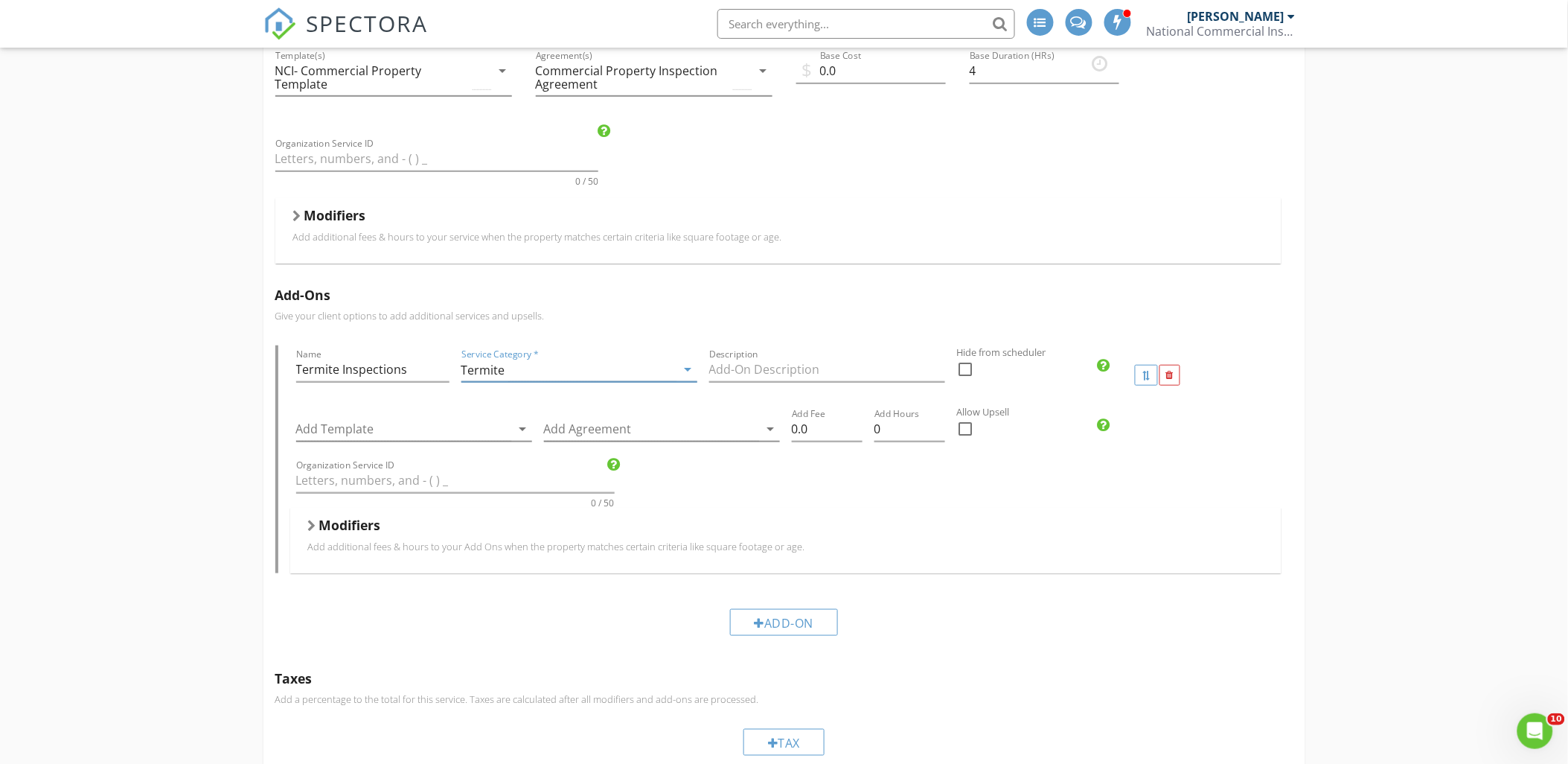
scroll to position [205, 0]
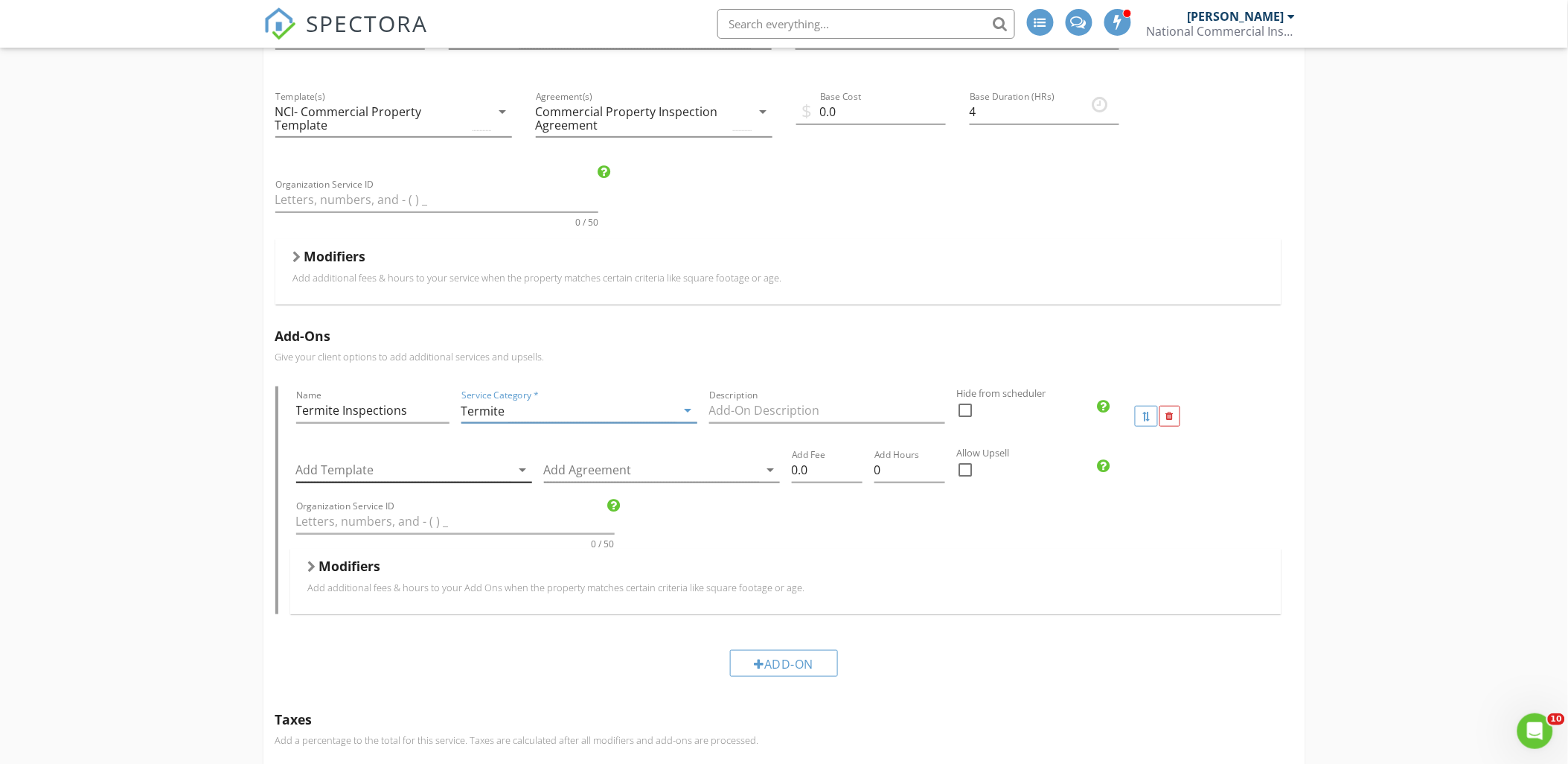
click at [433, 478] on div at bounding box center [404, 470] width 215 height 24
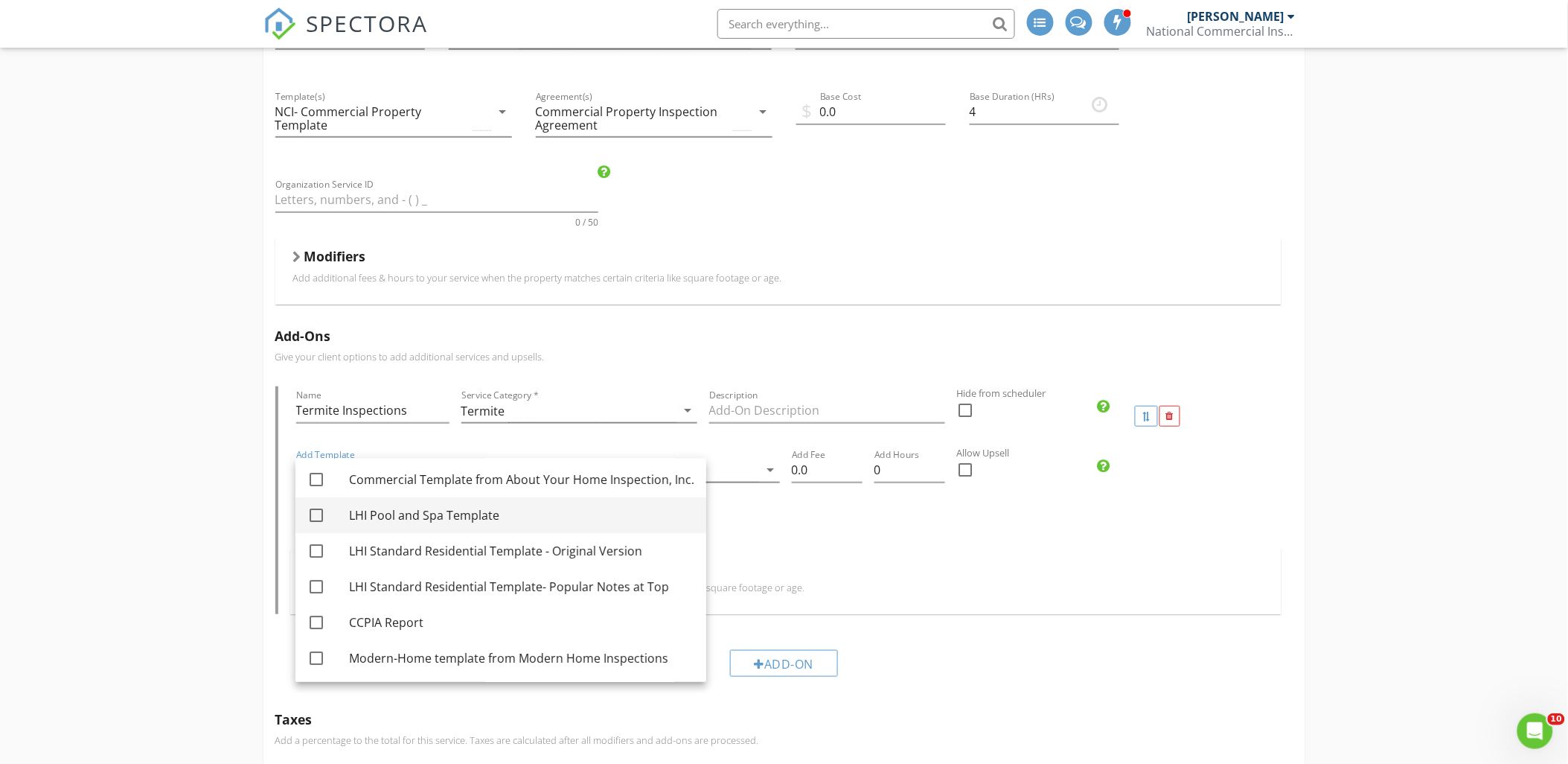
scroll to position [74, 0]
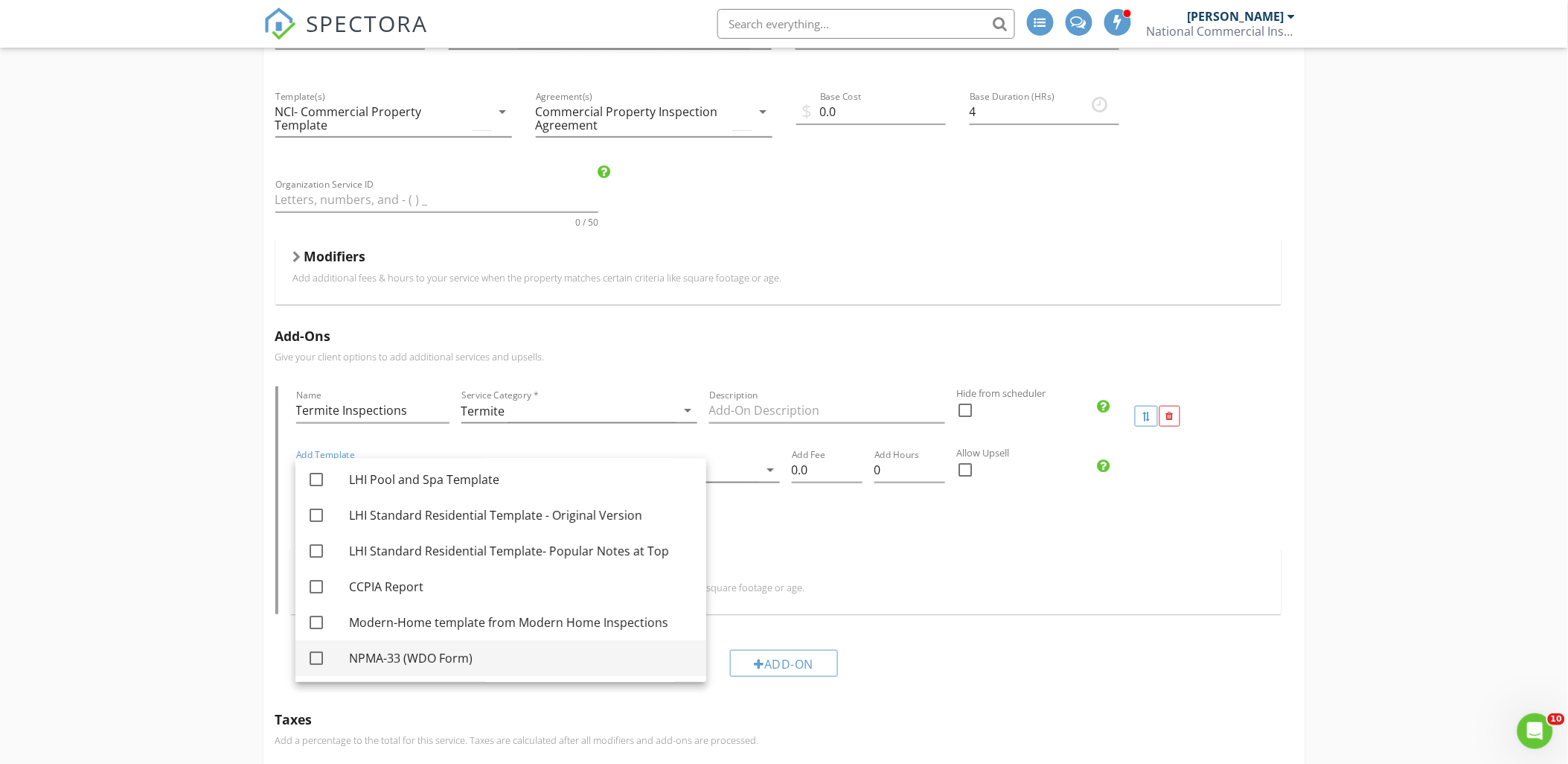
click at [441, 663] on div "NPMA-33 (WDO Form)" at bounding box center [521, 658] width 346 height 18
checkbox input "true"
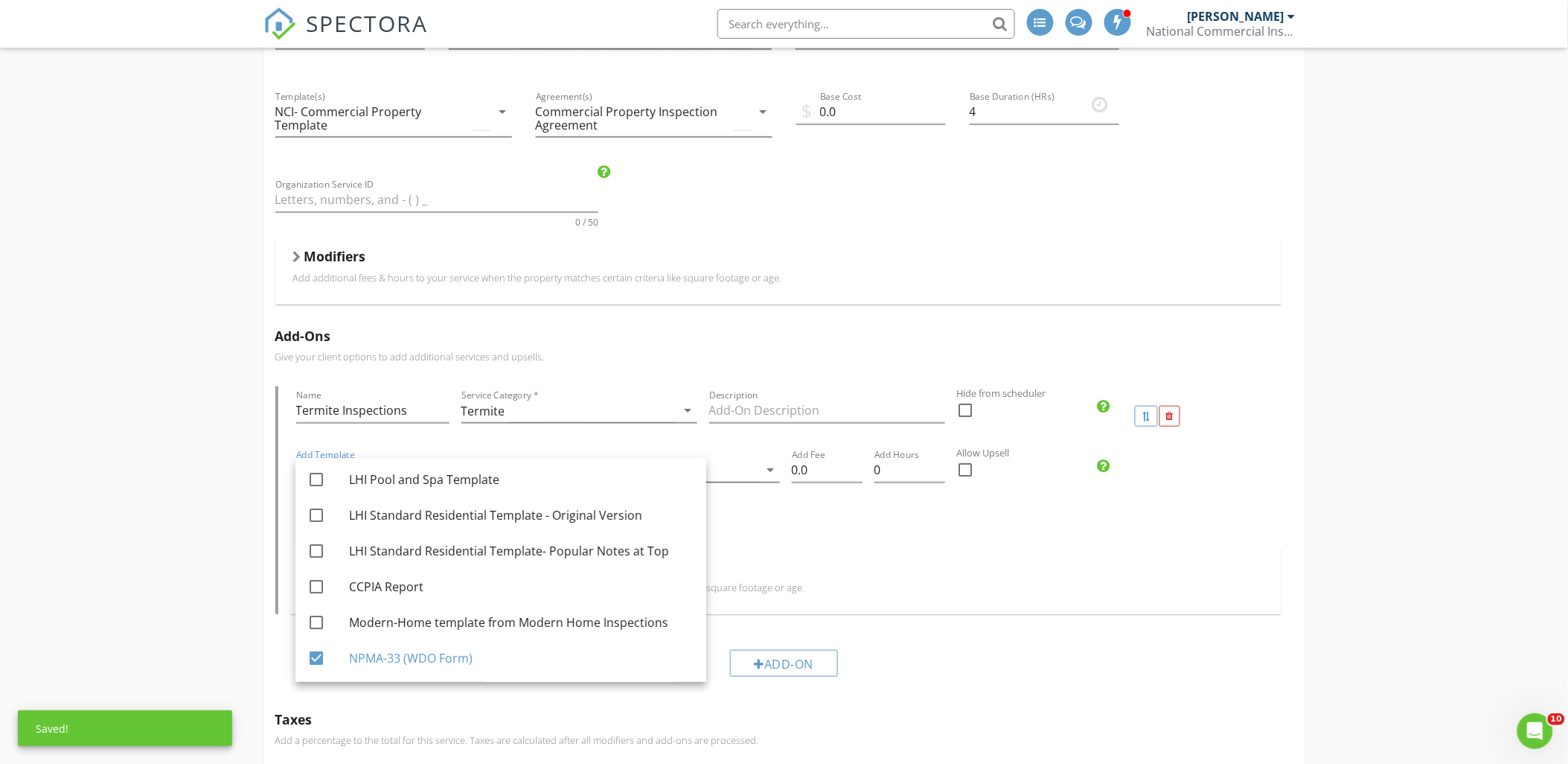
click at [842, 571] on div "Modifiers" at bounding box center [786, 570] width 956 height 23
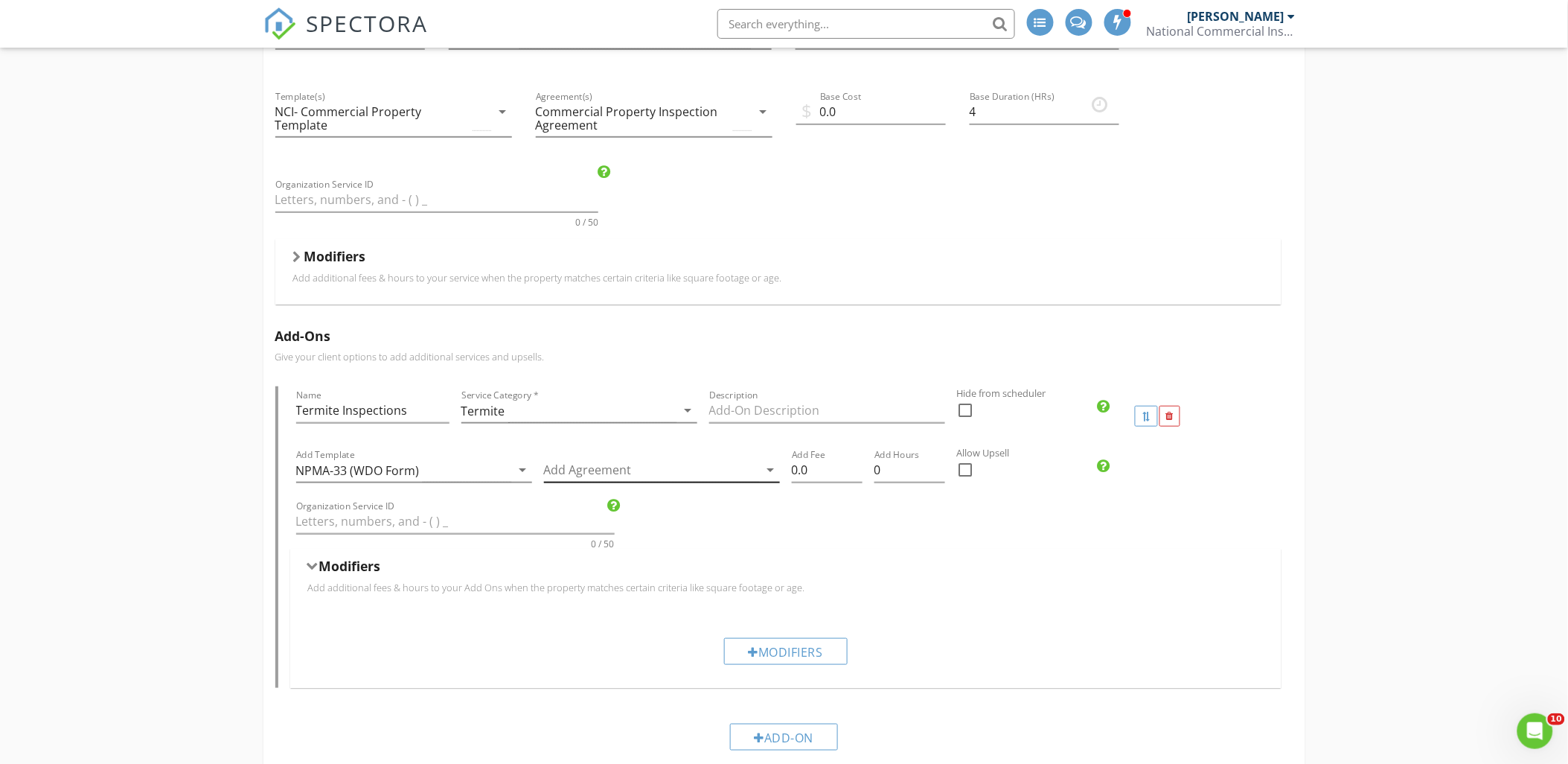
click at [647, 472] on div at bounding box center [651, 470] width 215 height 24
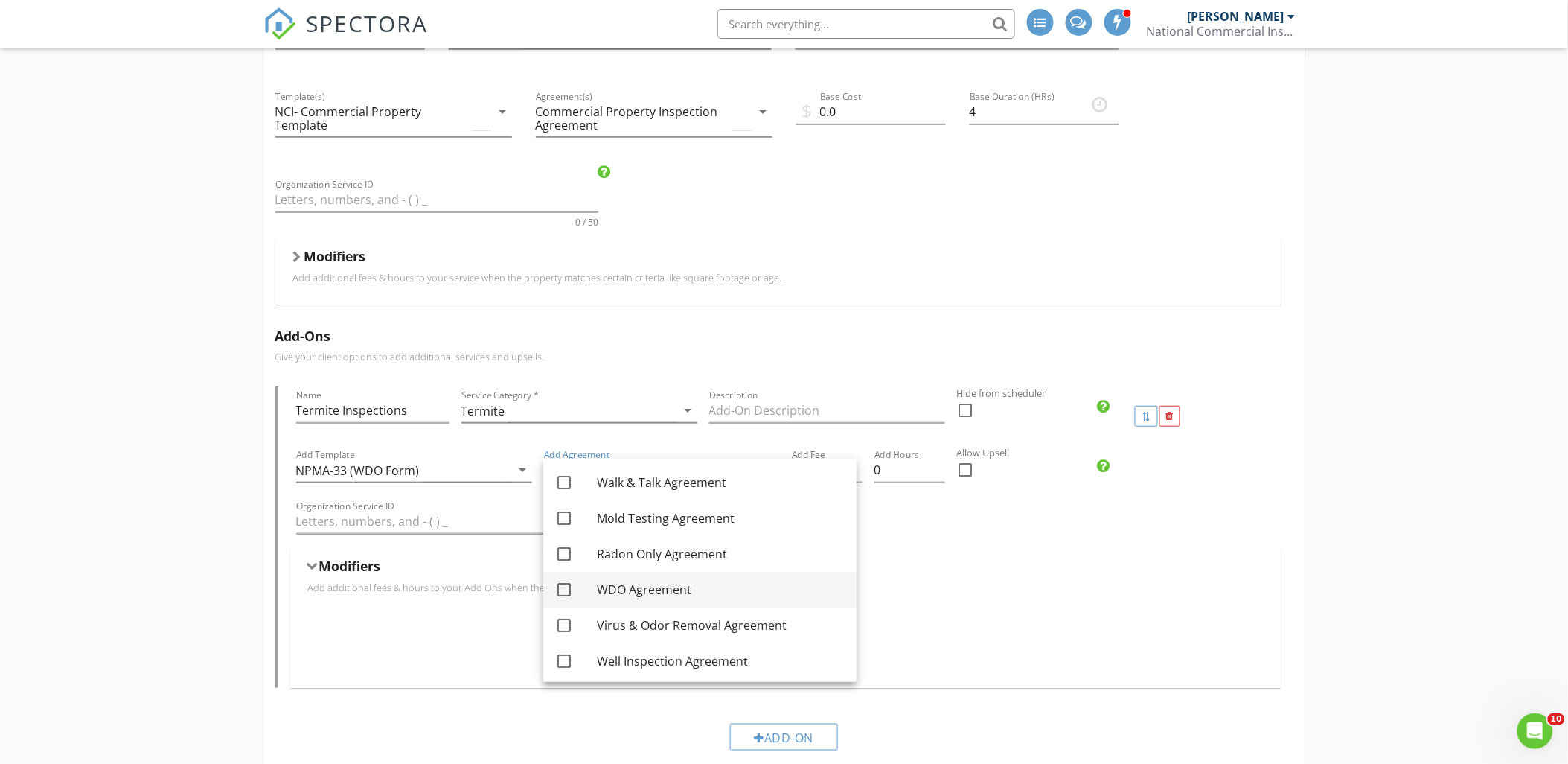
click at [665, 589] on div "WDO Agreement" at bounding box center [721, 589] width 248 height 18
checkbox input "true"
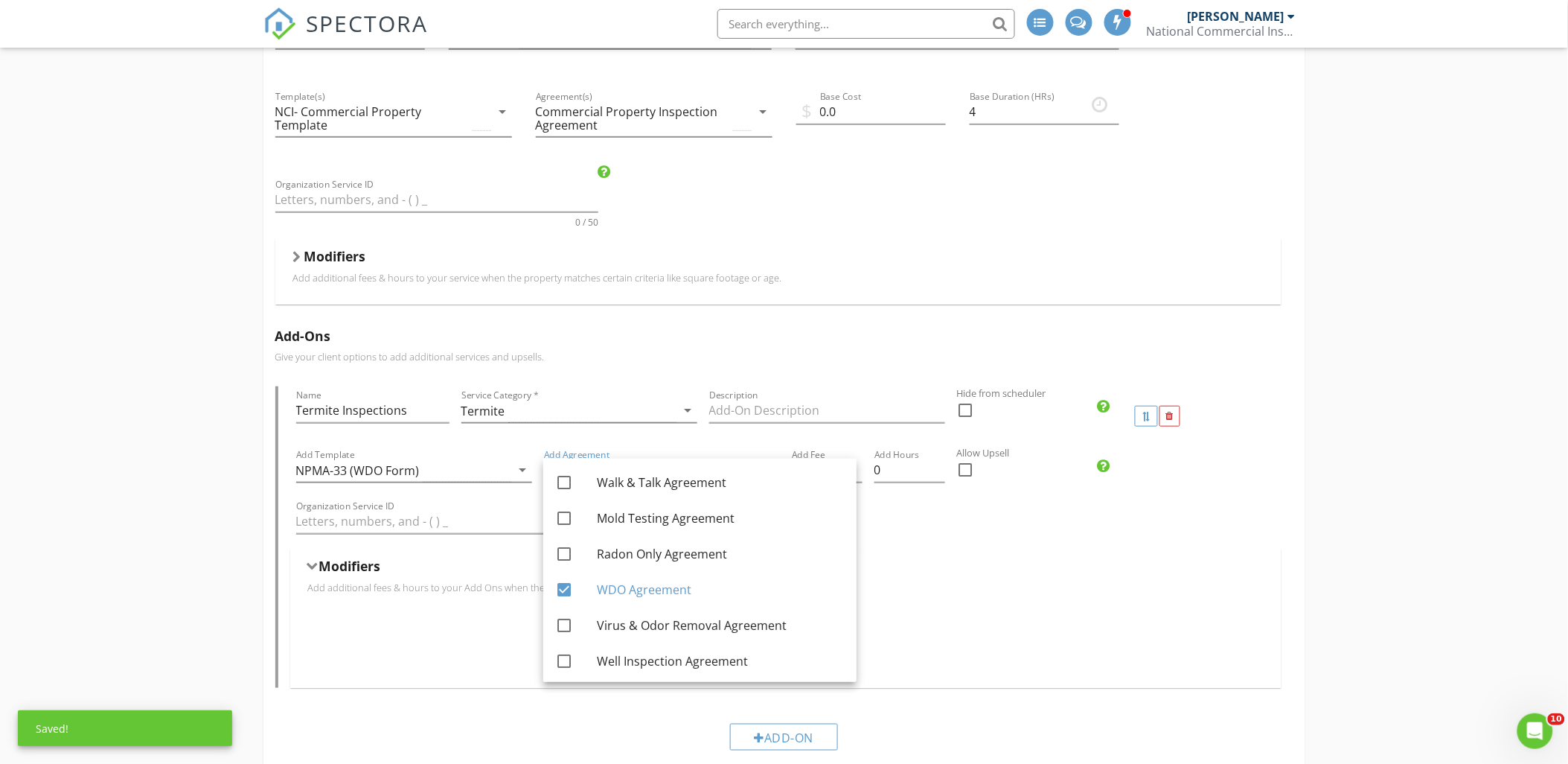
click at [908, 584] on p "Add additional fees & hours to your Add Ons when the property matches certain c…" at bounding box center [786, 587] width 956 height 12
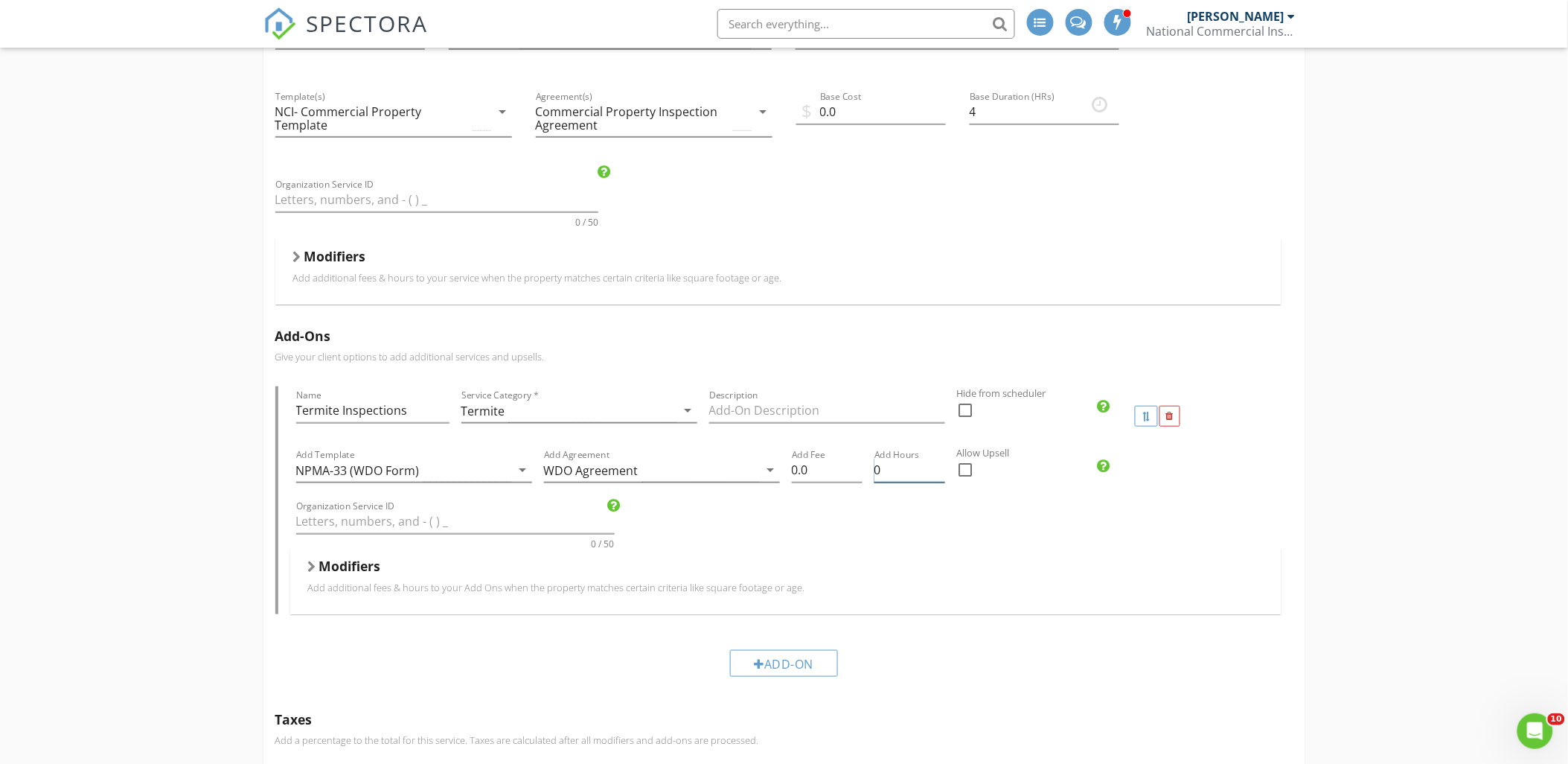
click at [888, 478] on input "0" at bounding box center [910, 470] width 71 height 24
click at [934, 558] on div "Modifiers" at bounding box center [786, 570] width 956 height 23
click at [414, 413] on input "Termite Inspections" at bounding box center [373, 410] width 154 height 24
click at [296, 413] on input "Termite Inspection" at bounding box center [373, 410] width 154 height 24
type input "Termite Inspection"
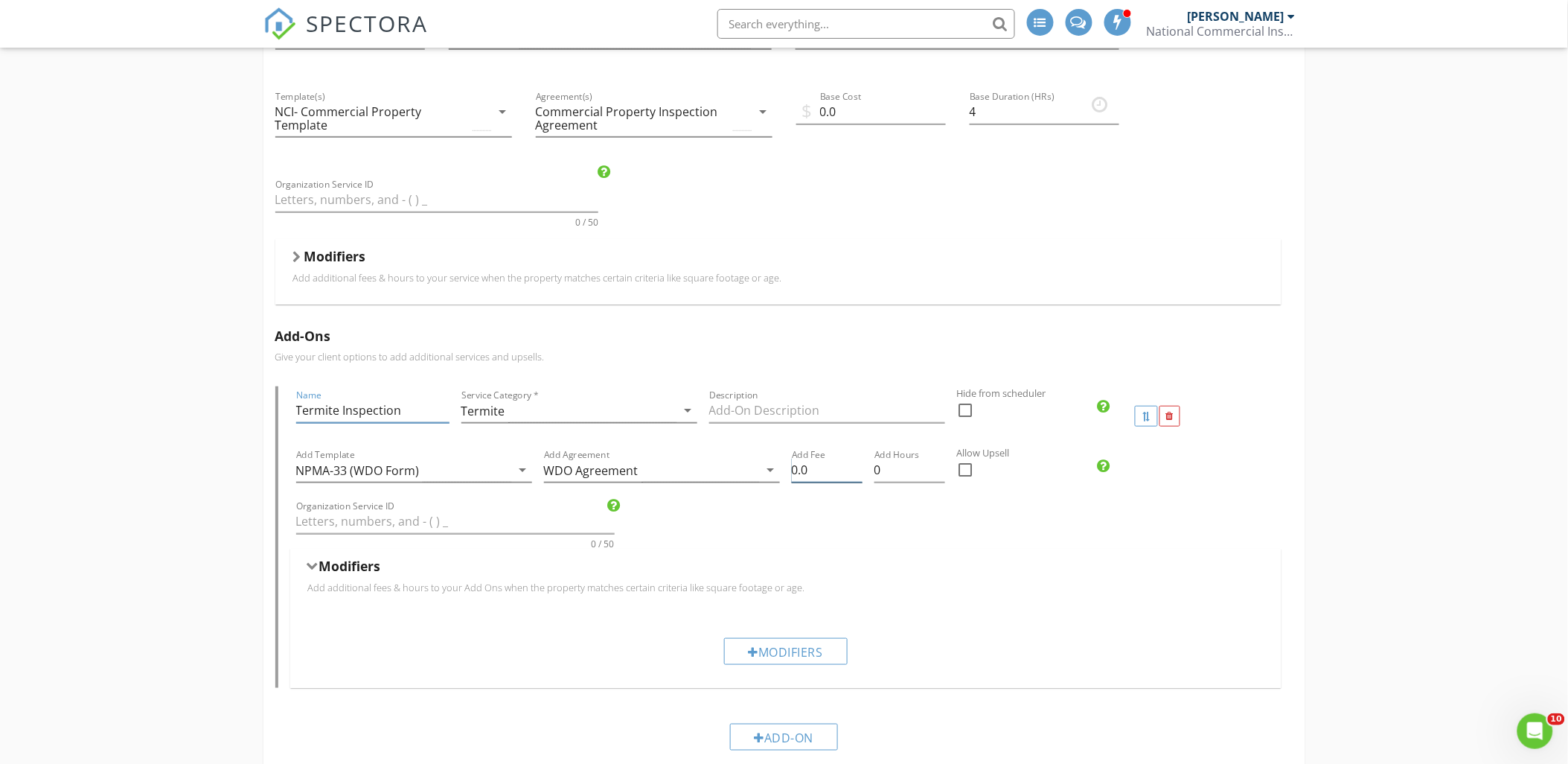
click at [798, 474] on input "0.0" at bounding box center [827, 470] width 71 height 24
type input "100.0"
click at [869, 518] on div "Organization Service ID 0 / 50" at bounding box center [786, 523] width 992 height 52
drag, startPoint x: 963, startPoint y: 472, endPoint x: 979, endPoint y: 475, distance: 16.3
click at [964, 472] on div at bounding box center [966, 470] width 25 height 25
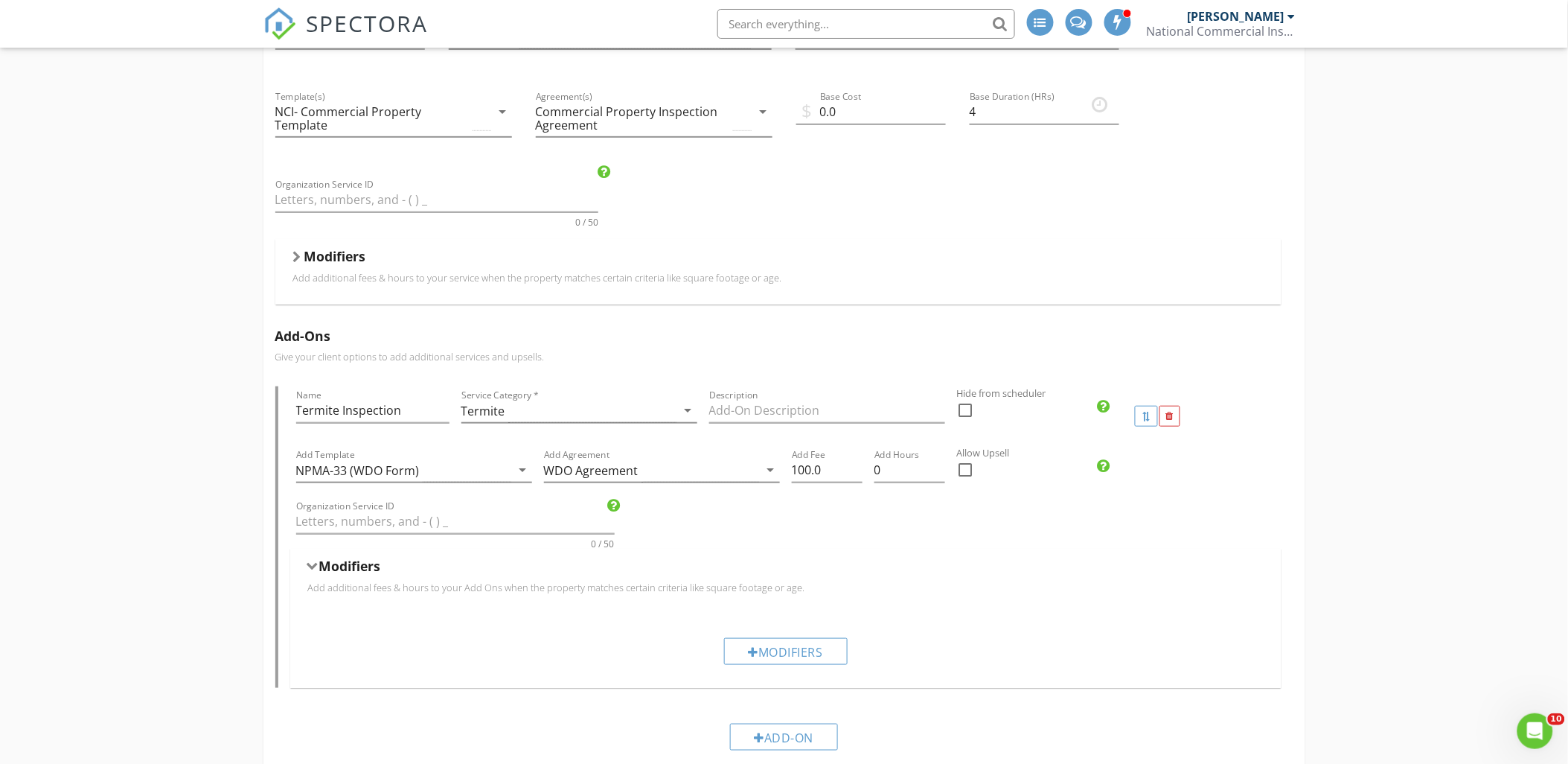
checkbox input "true"
click at [1015, 526] on div "Organization Service ID 0 / 50" at bounding box center [786, 523] width 992 height 52
click at [473, 517] on input "Organization Service ID" at bounding box center [456, 521] width 318 height 24
click at [876, 520] on div "Organization Service ID 0 / 50" at bounding box center [786, 523] width 992 height 52
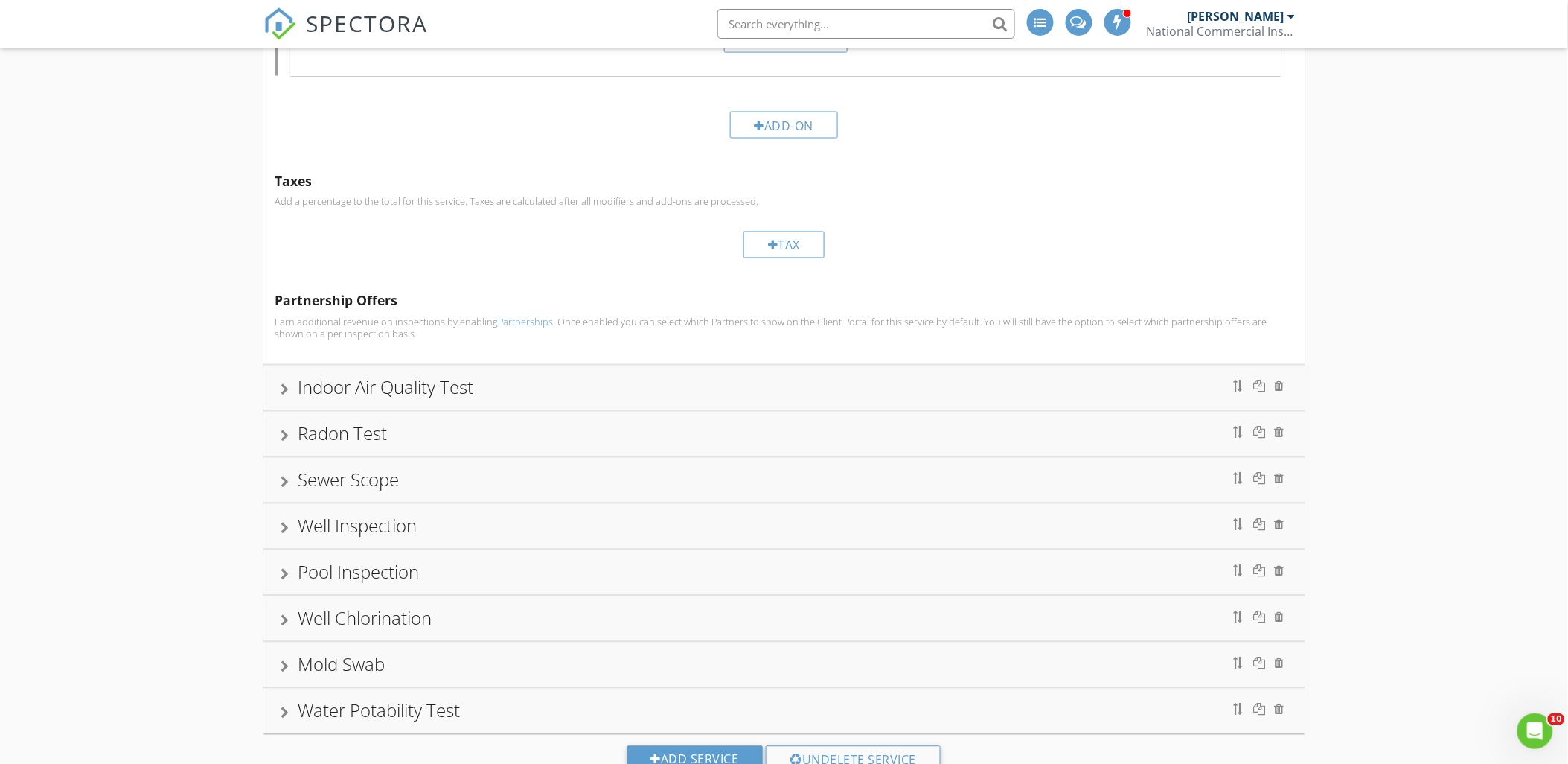
scroll to position [827, 0]
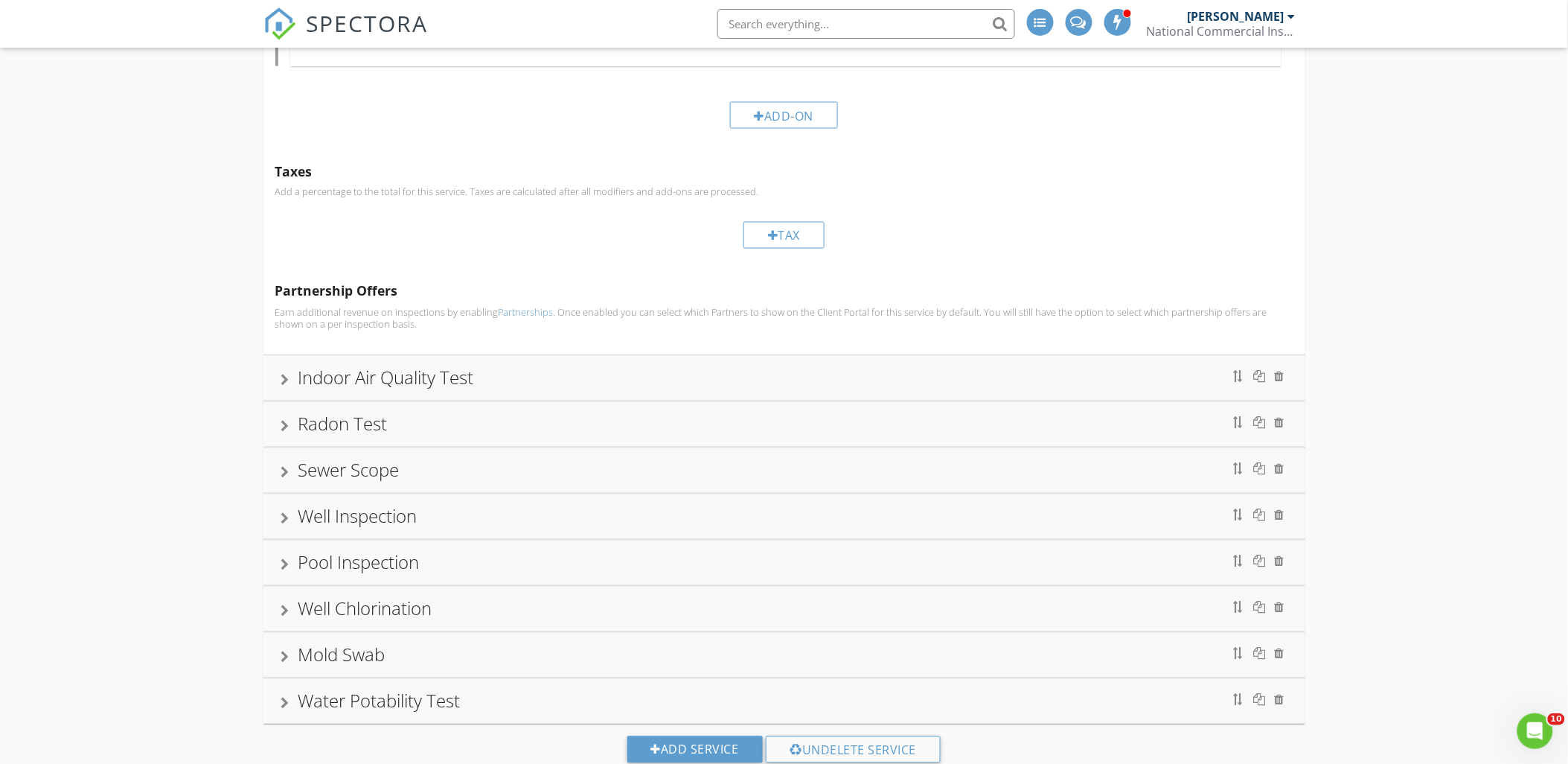
click at [289, 425] on div at bounding box center [286, 426] width 8 height 12
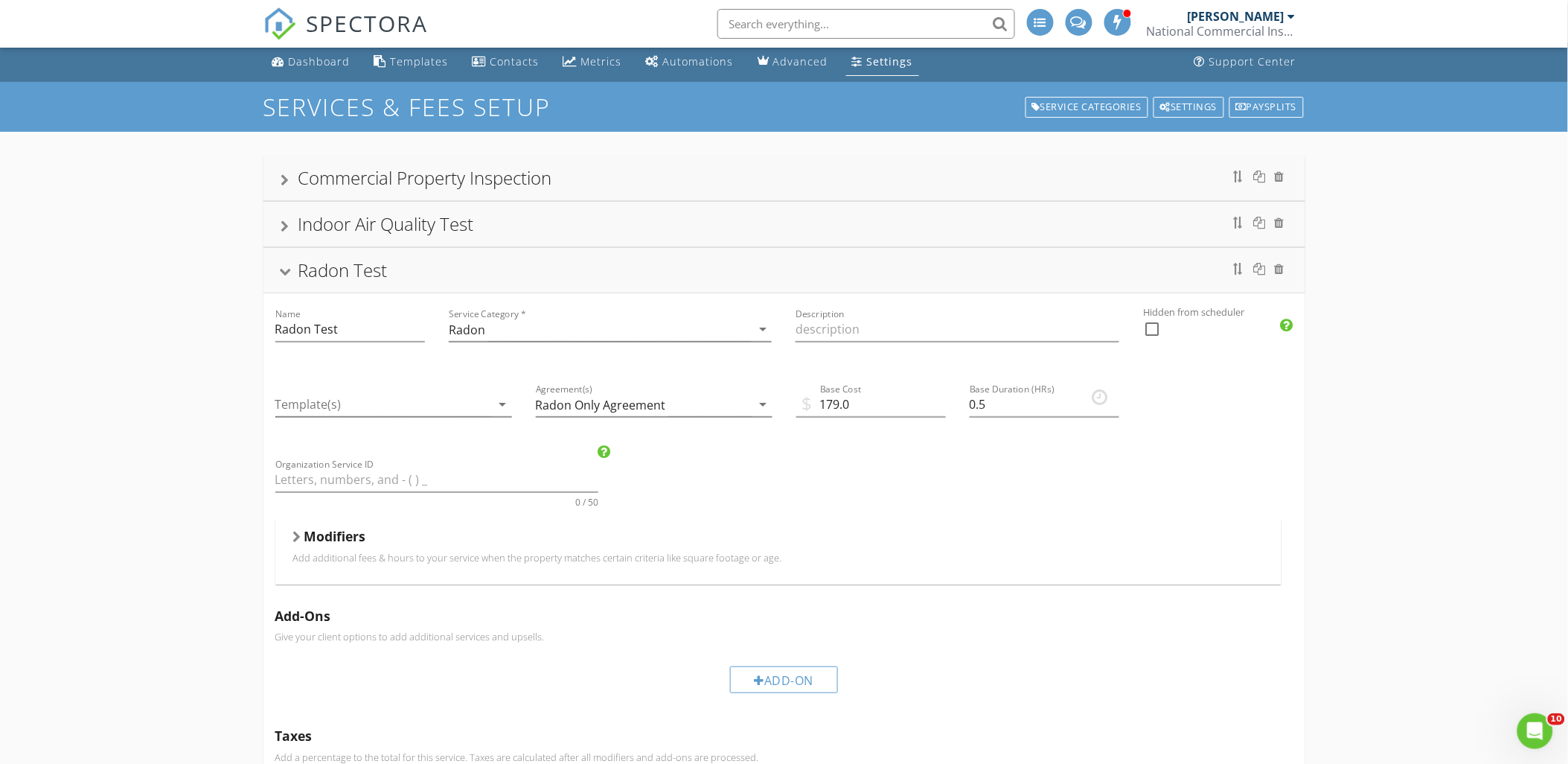
scroll to position [0, 0]
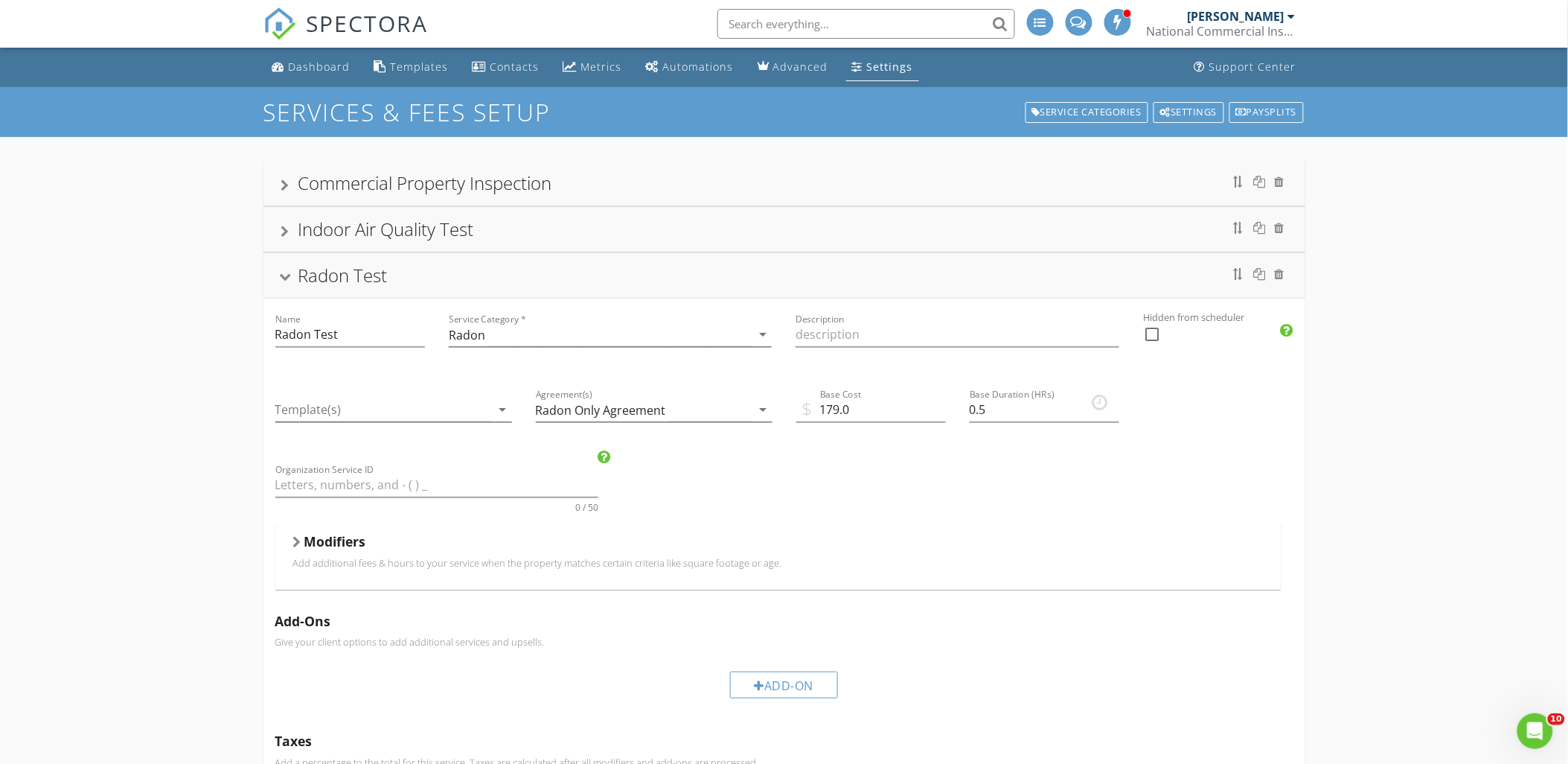
click at [20, 355] on div "Commercial Property Inspection Name Commercial Property Inspection Service Cate…" at bounding box center [784, 712] width 1568 height 1150
click at [294, 281] on div "Radon Test" at bounding box center [785, 275] width 1006 height 27
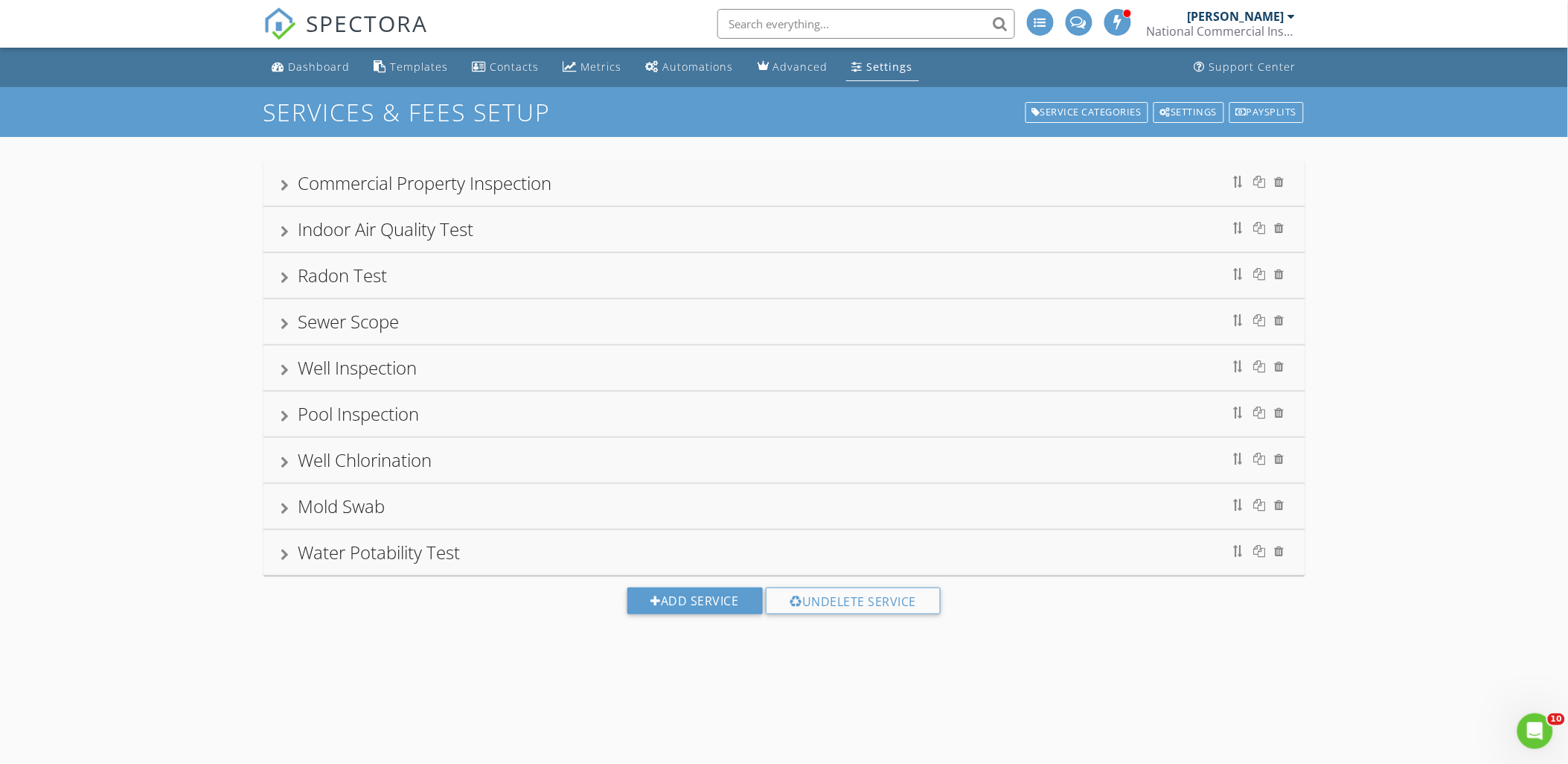
click at [286, 277] on div at bounding box center [286, 277] width 8 height 12
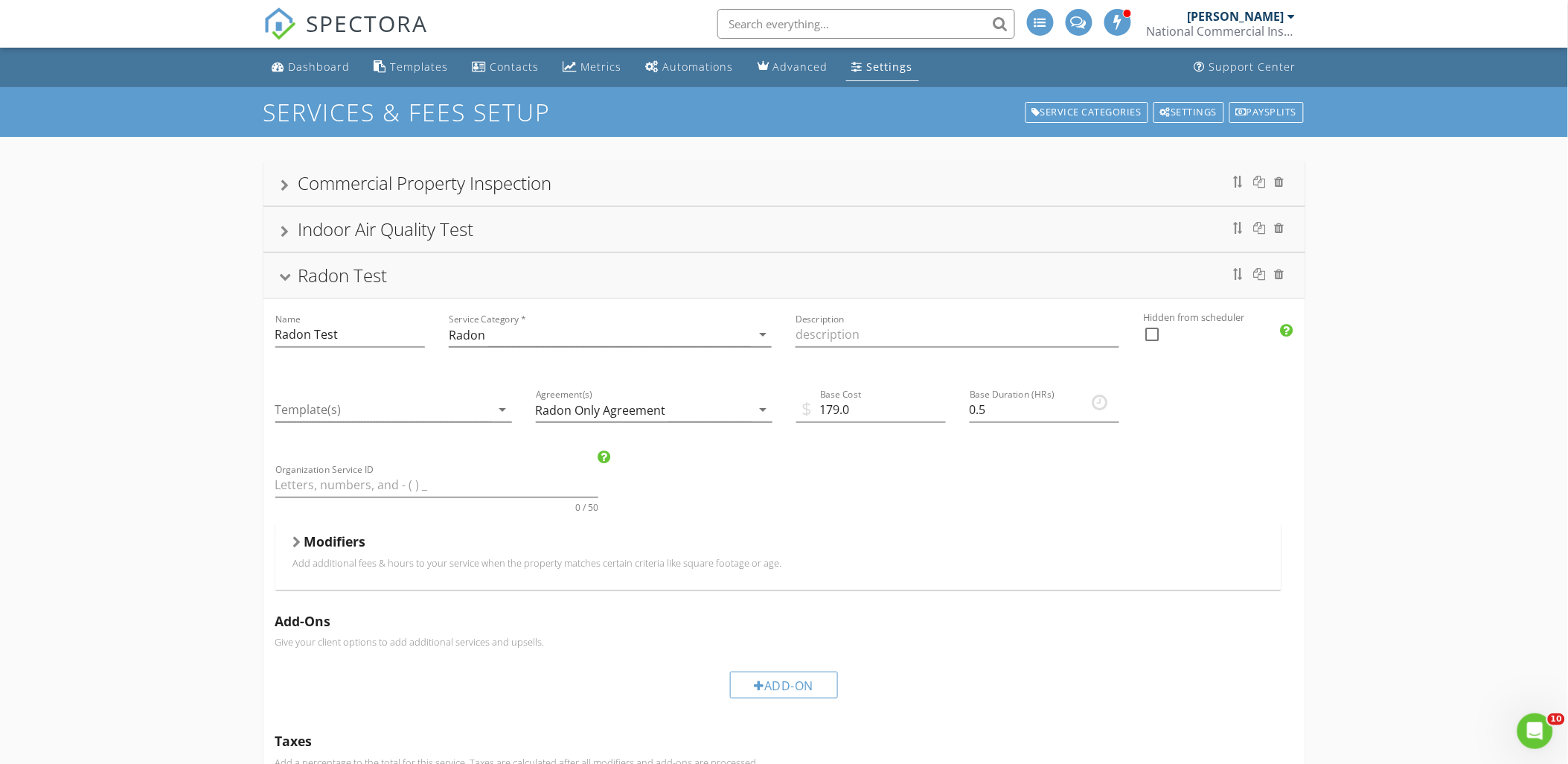
click at [285, 279] on div at bounding box center [285, 278] width 12 height 8
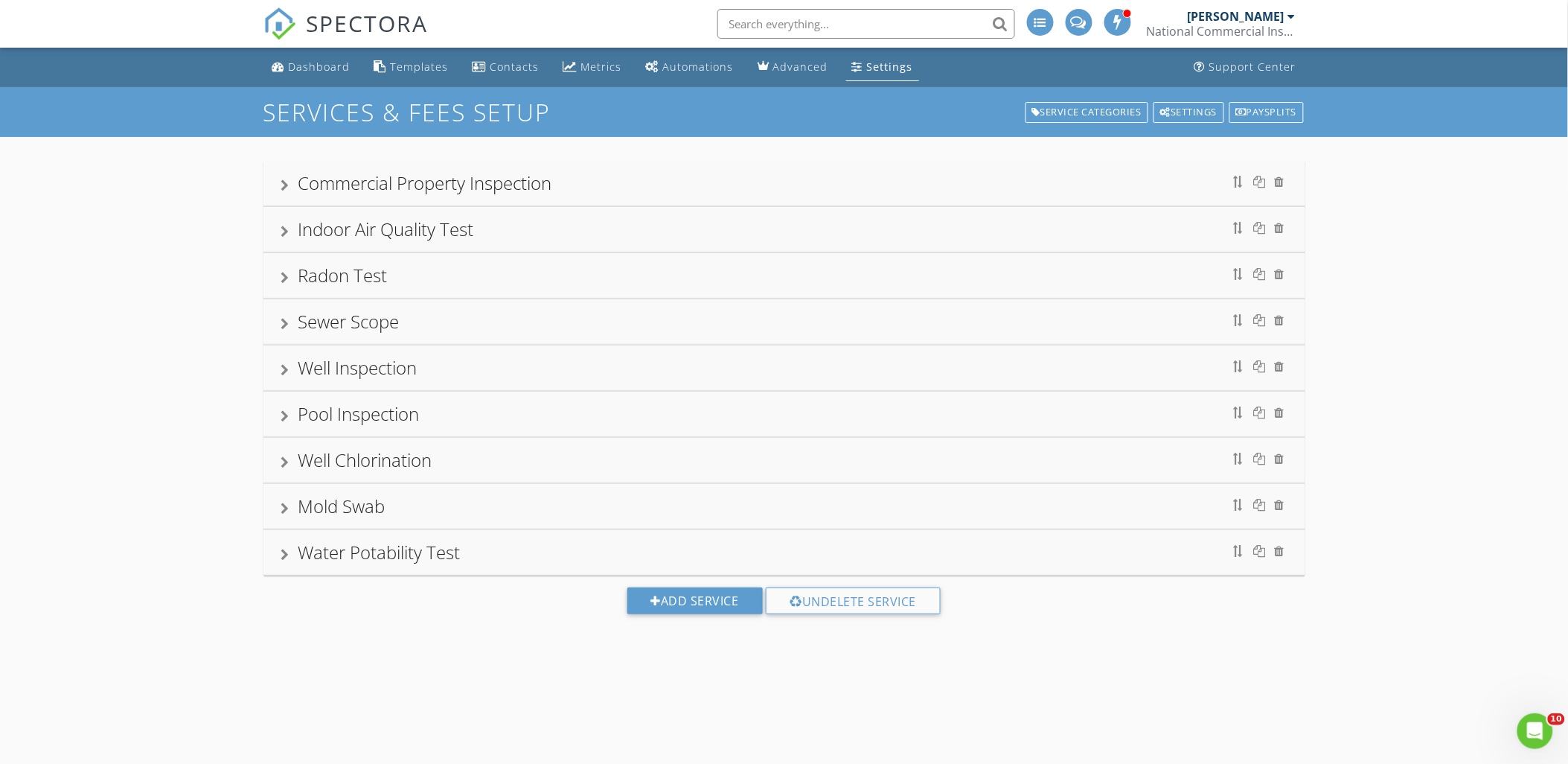
click at [876, 68] on div "Settings" at bounding box center [889, 66] width 46 height 14
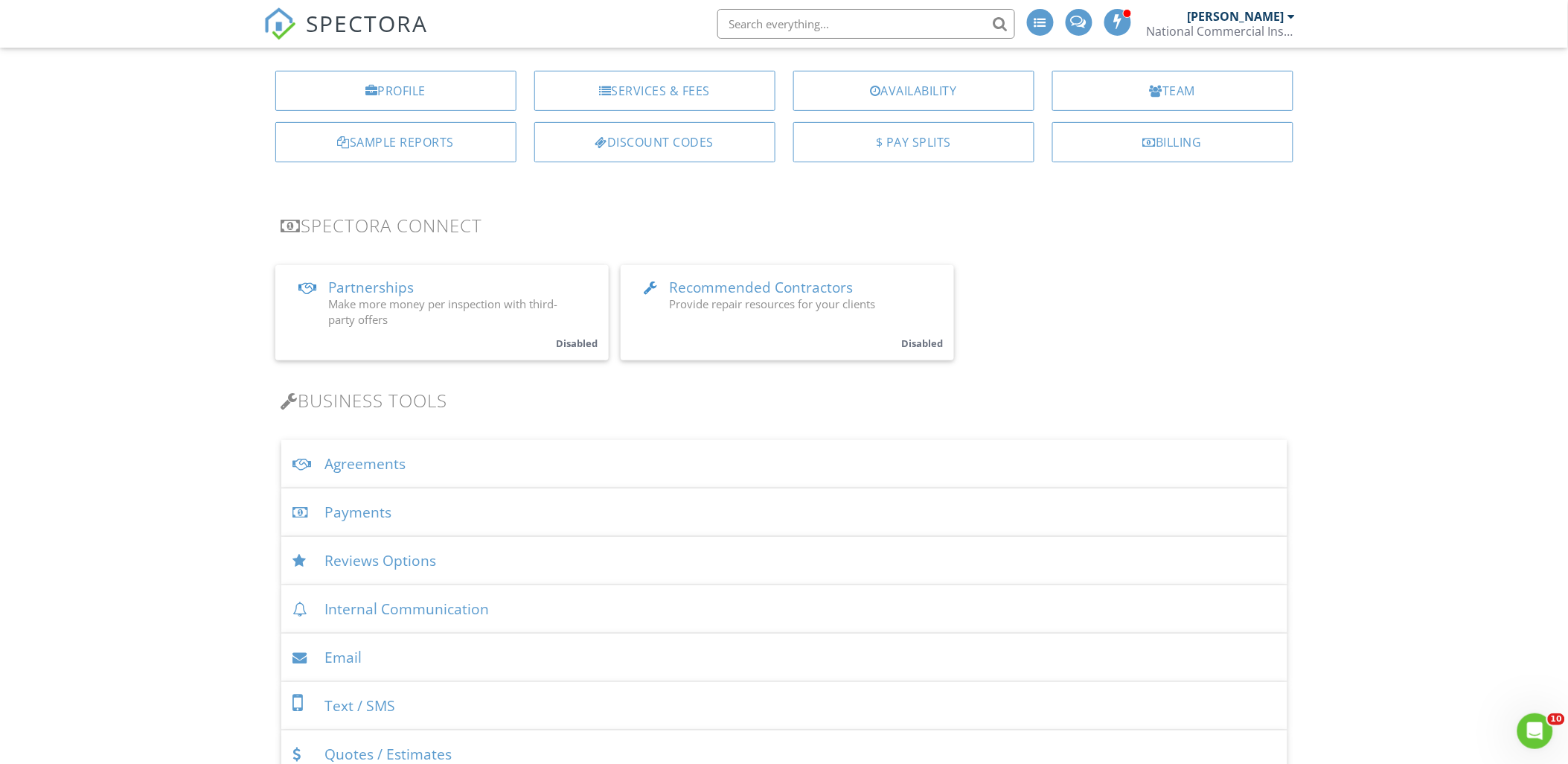
scroll to position [165, 0]
click at [348, 460] on div "Agreements" at bounding box center [785, 457] width 1006 height 48
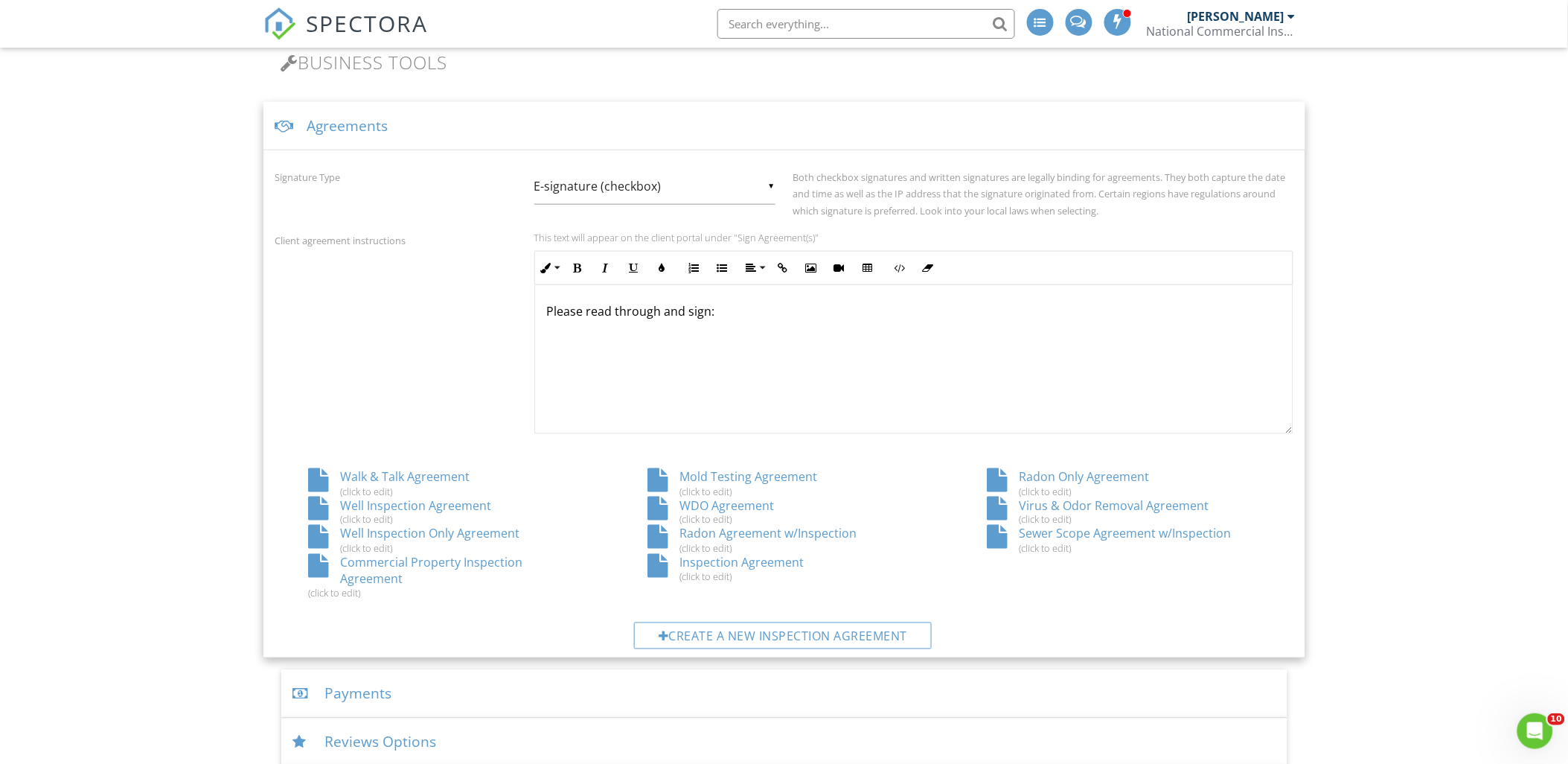
scroll to position [661, 0]
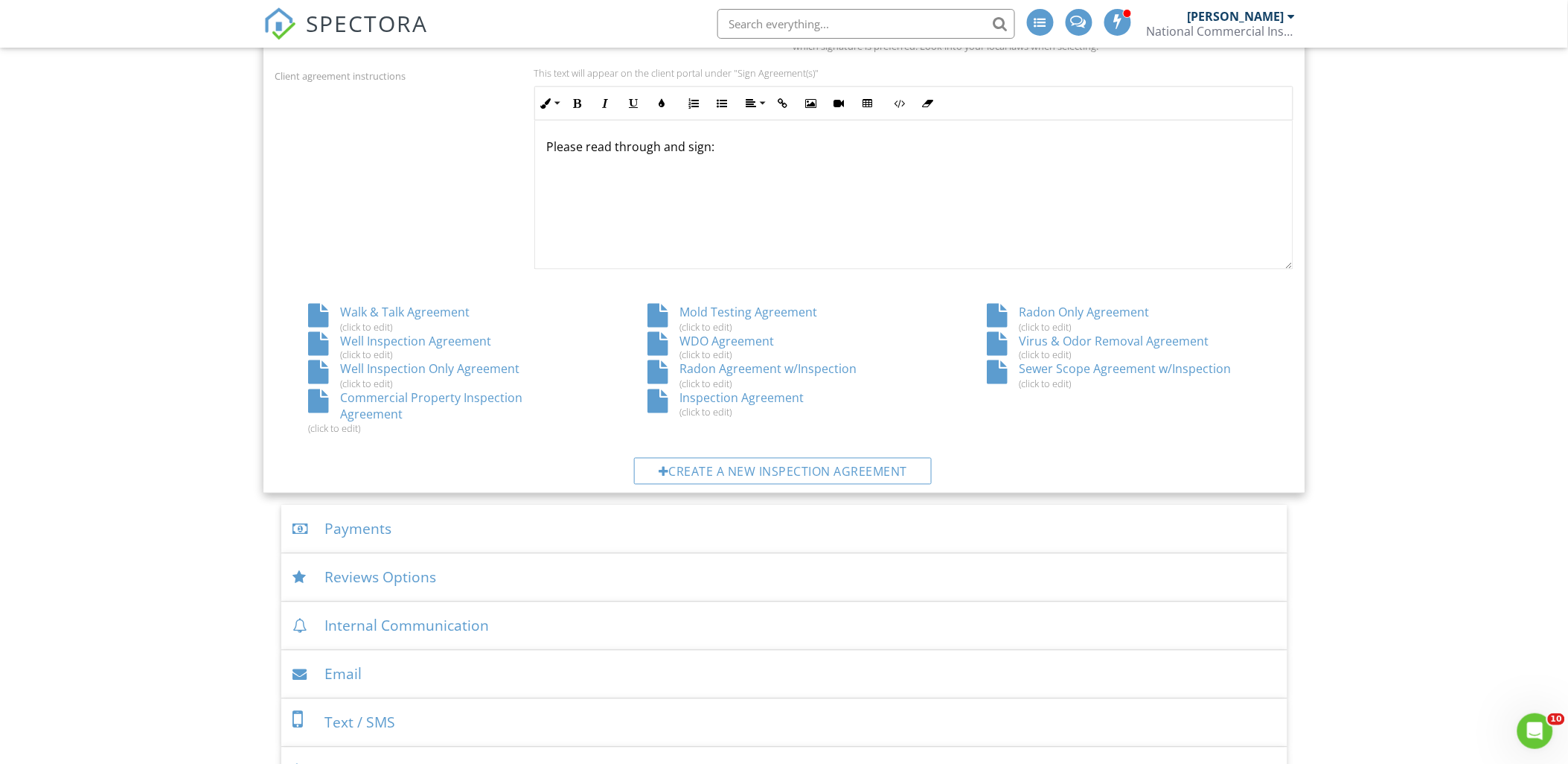
click at [1087, 313] on div "Radon Only Agreement (click to edit)" at bounding box center [1123, 318] width 339 height 28
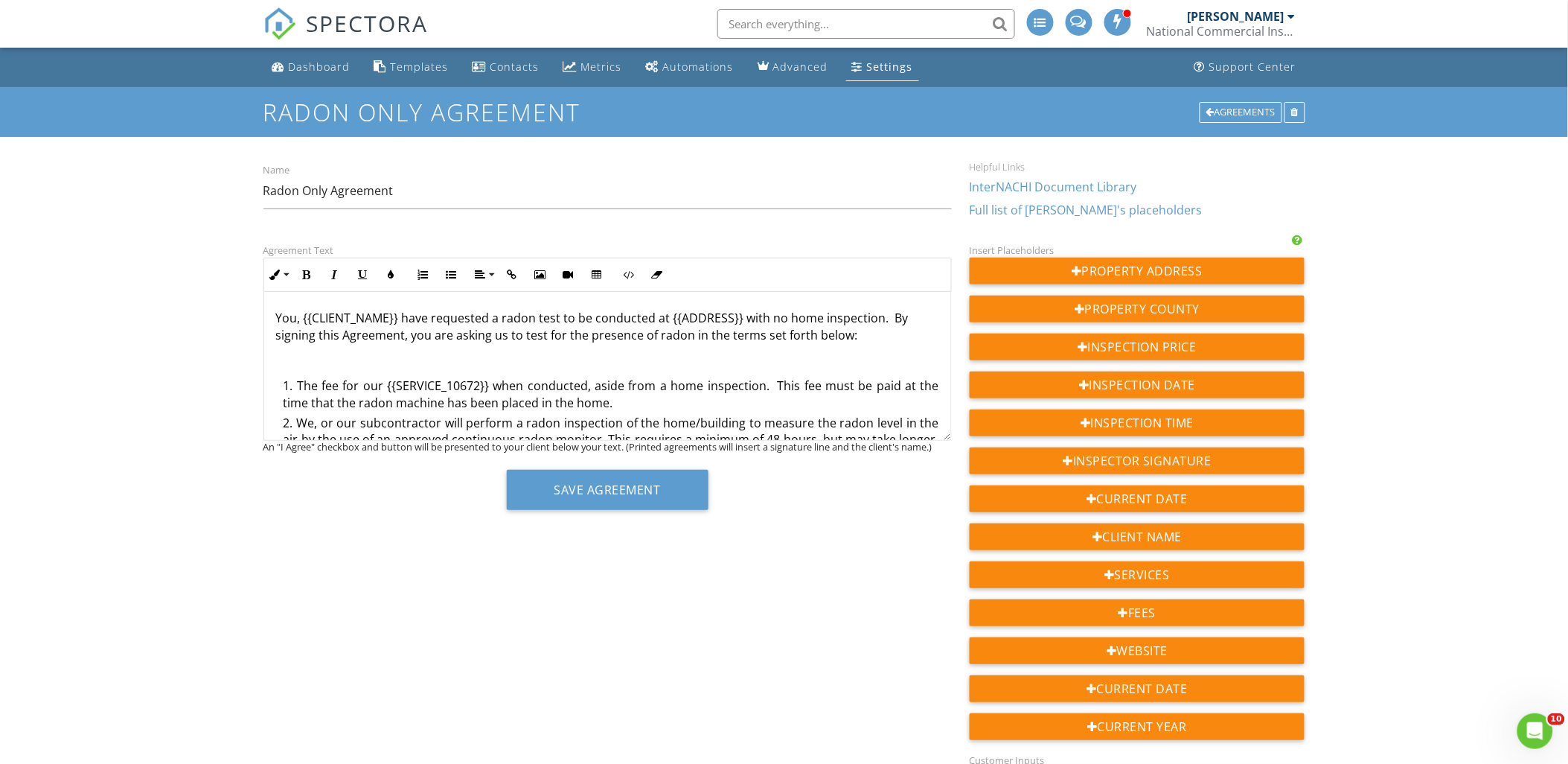
click at [852, 70] on div "Settings" at bounding box center [857, 66] width 11 height 12
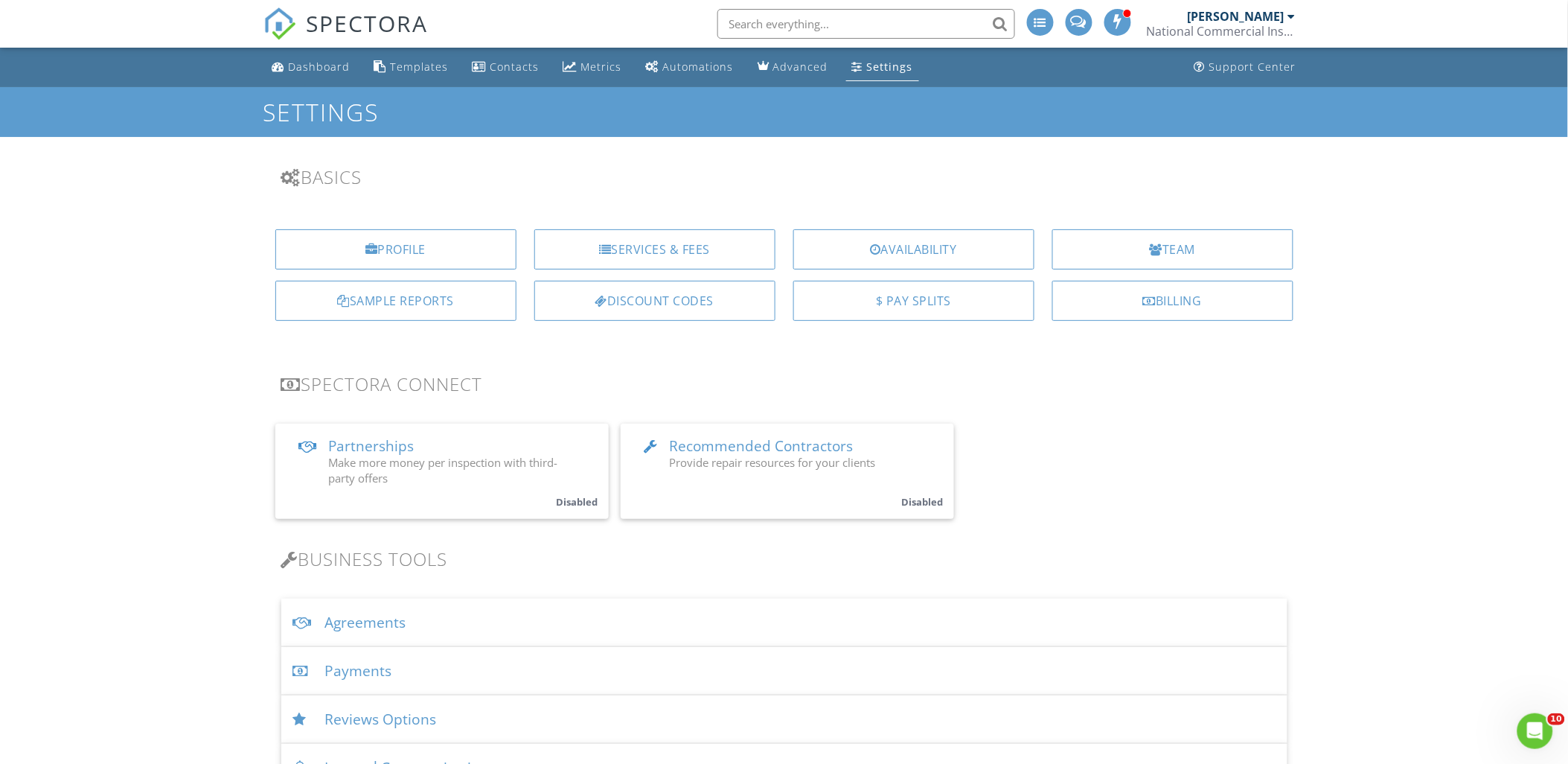
click at [621, 254] on div "Services & Fees" at bounding box center [655, 250] width 241 height 41
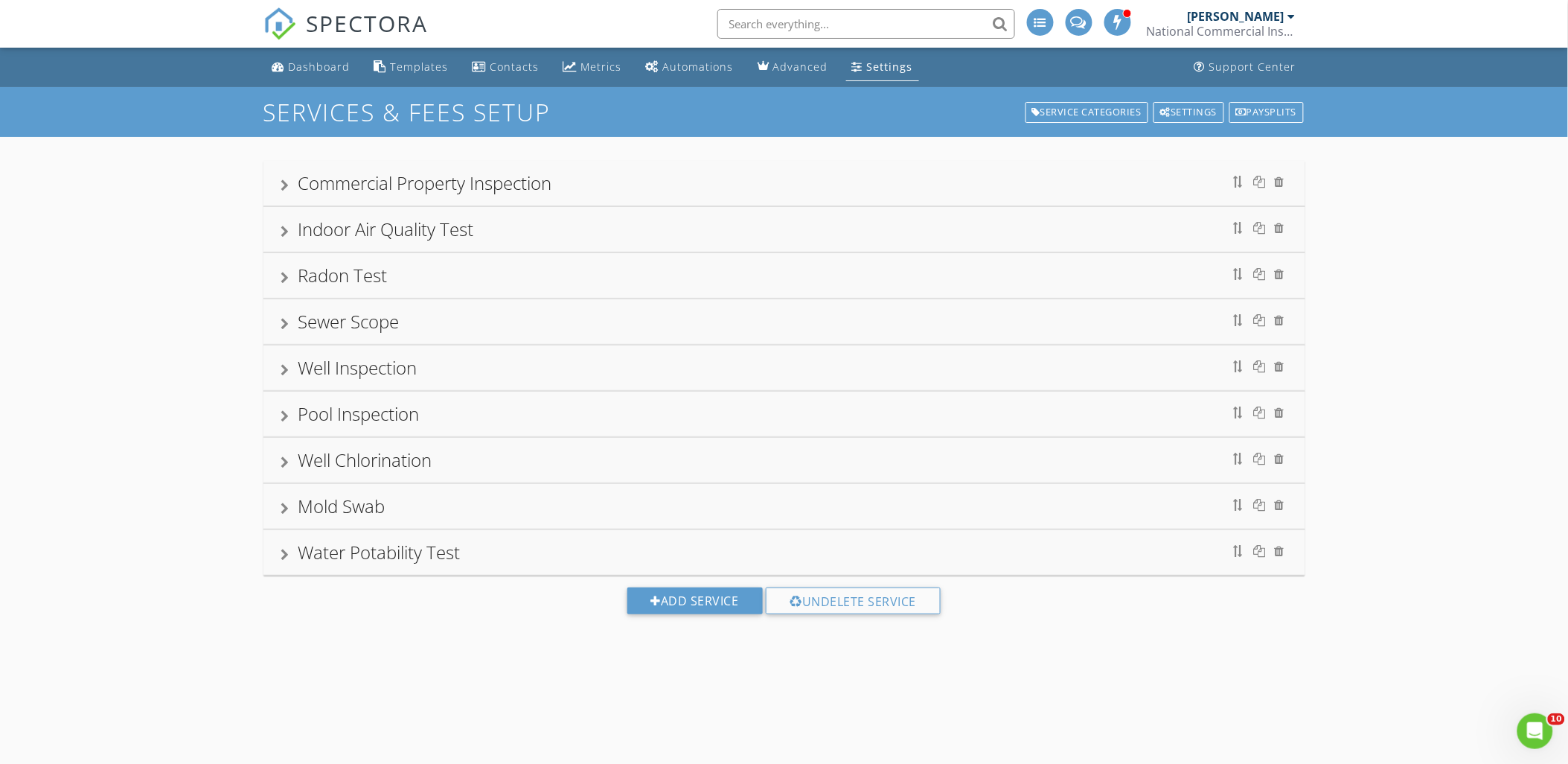
scroll to position [83, 0]
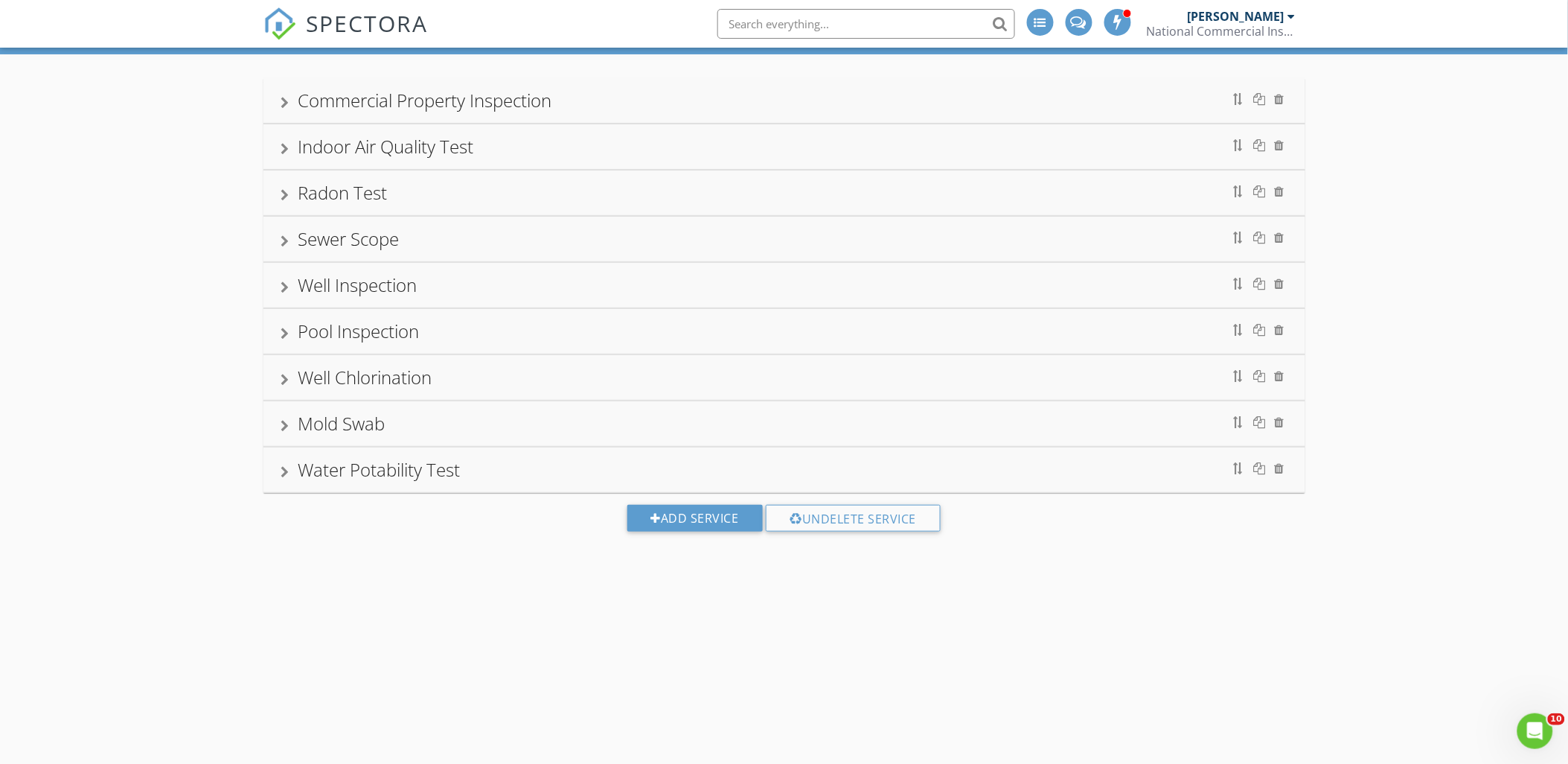
click at [289, 197] on div at bounding box center [286, 194] width 8 height 12
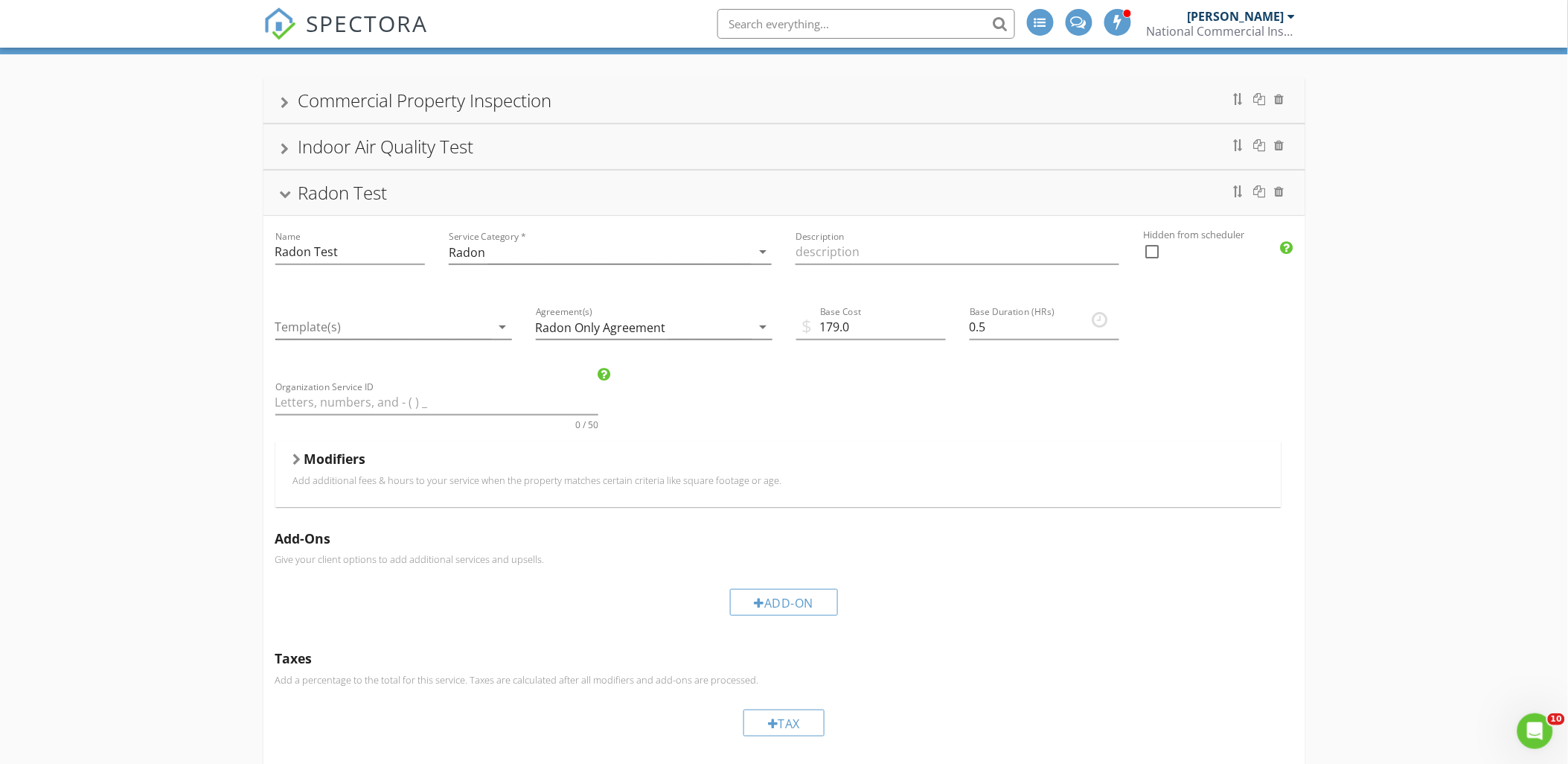
click at [289, 194] on div at bounding box center [285, 195] width 12 height 8
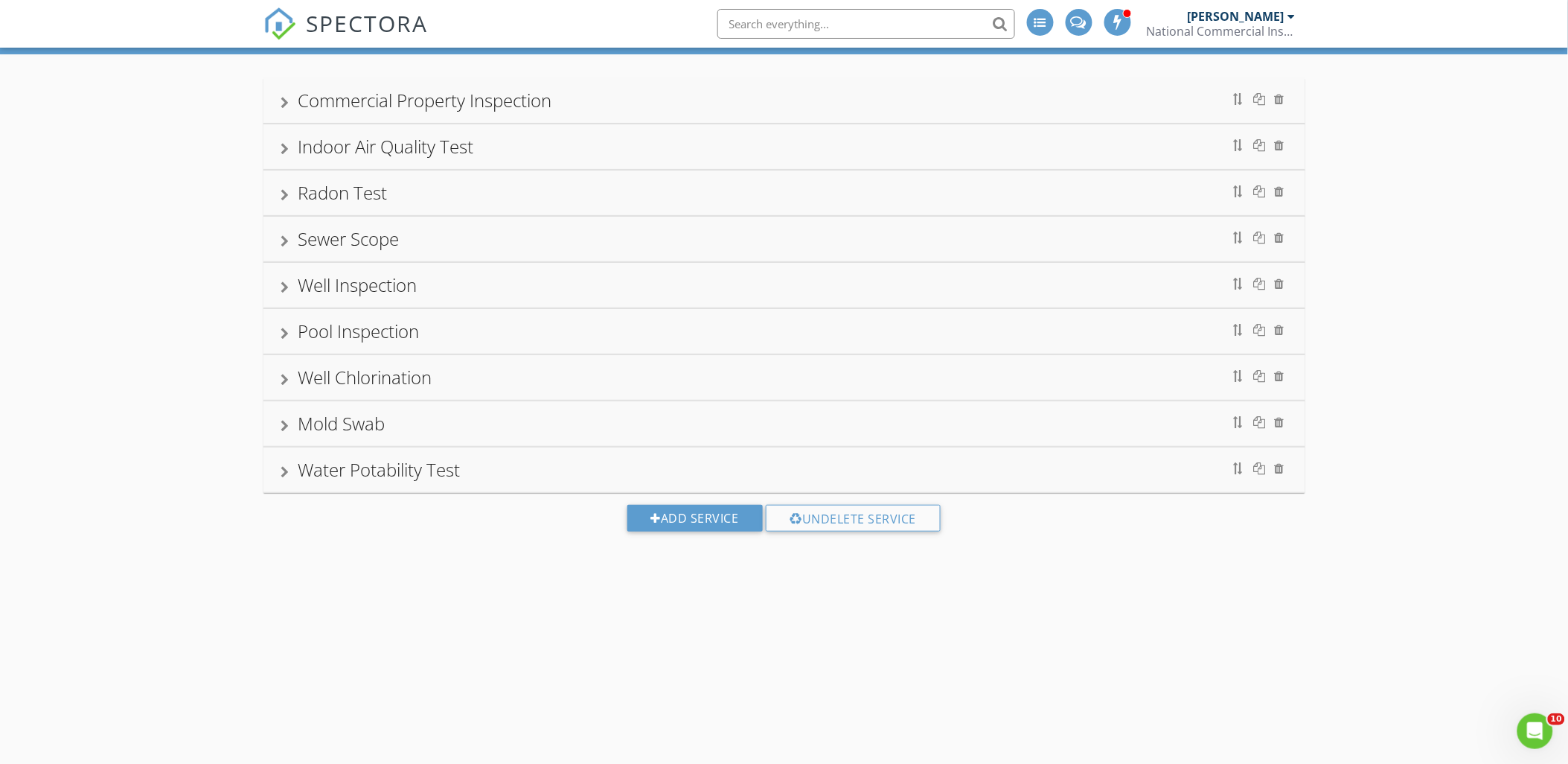
click at [288, 201] on div at bounding box center [286, 194] width 8 height 12
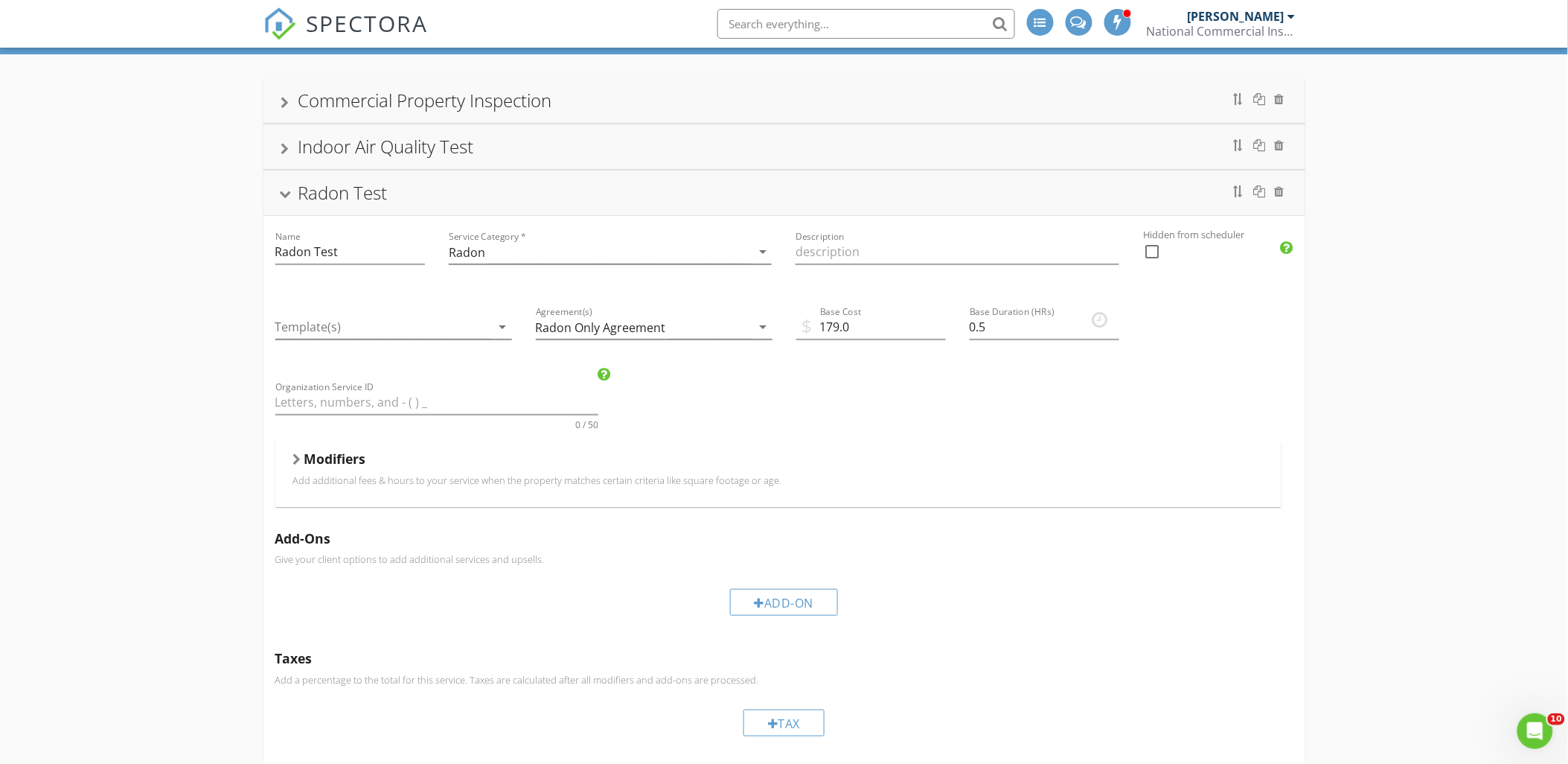
click at [1306, 329] on div "Commercial Property Inspection Indoor Air Quality Test Radon Test Name Radon Te…" at bounding box center [784, 630] width 1568 height 1150
click at [287, 194] on div at bounding box center [285, 195] width 12 height 8
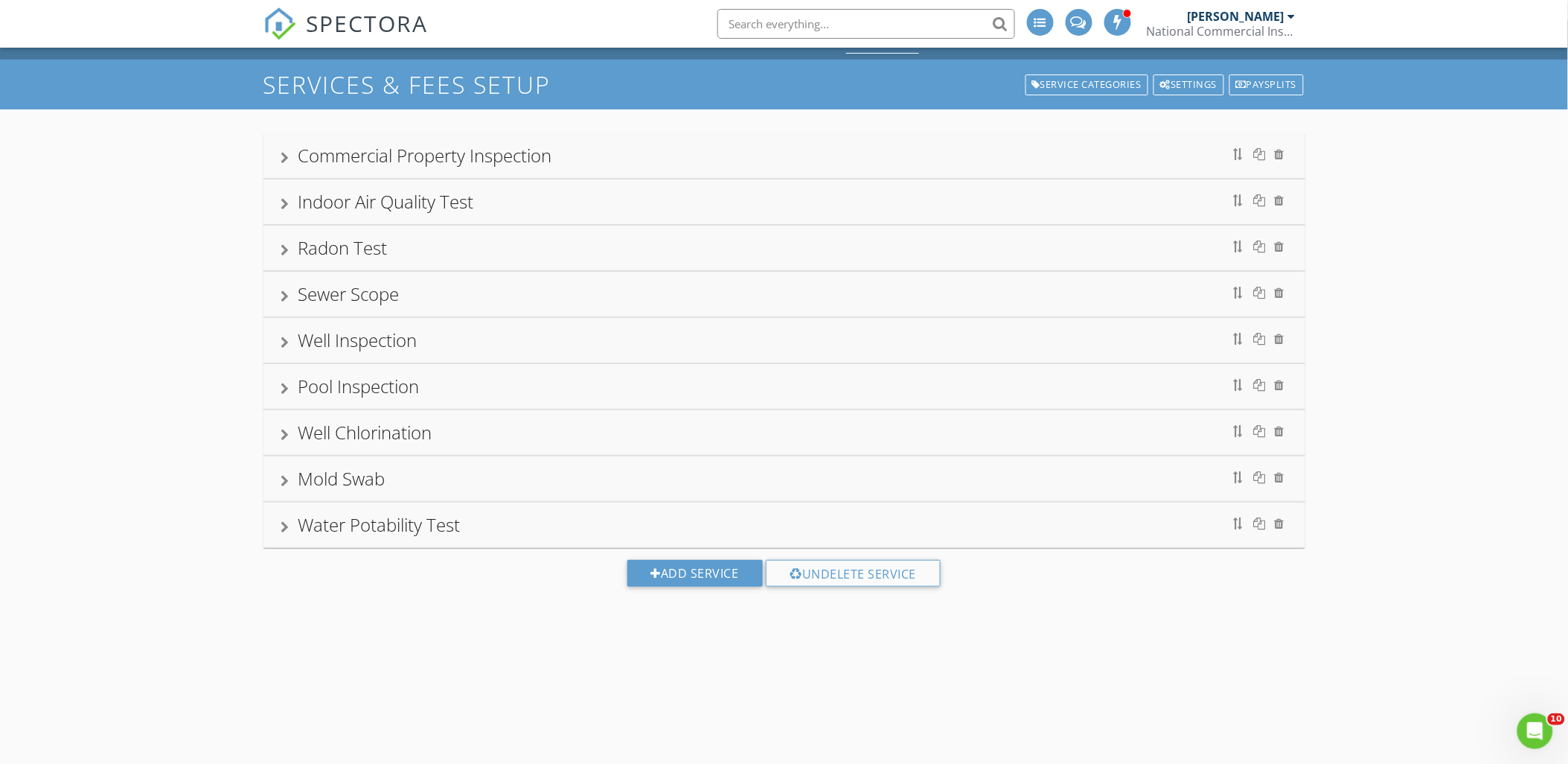
scroll to position [0, 0]
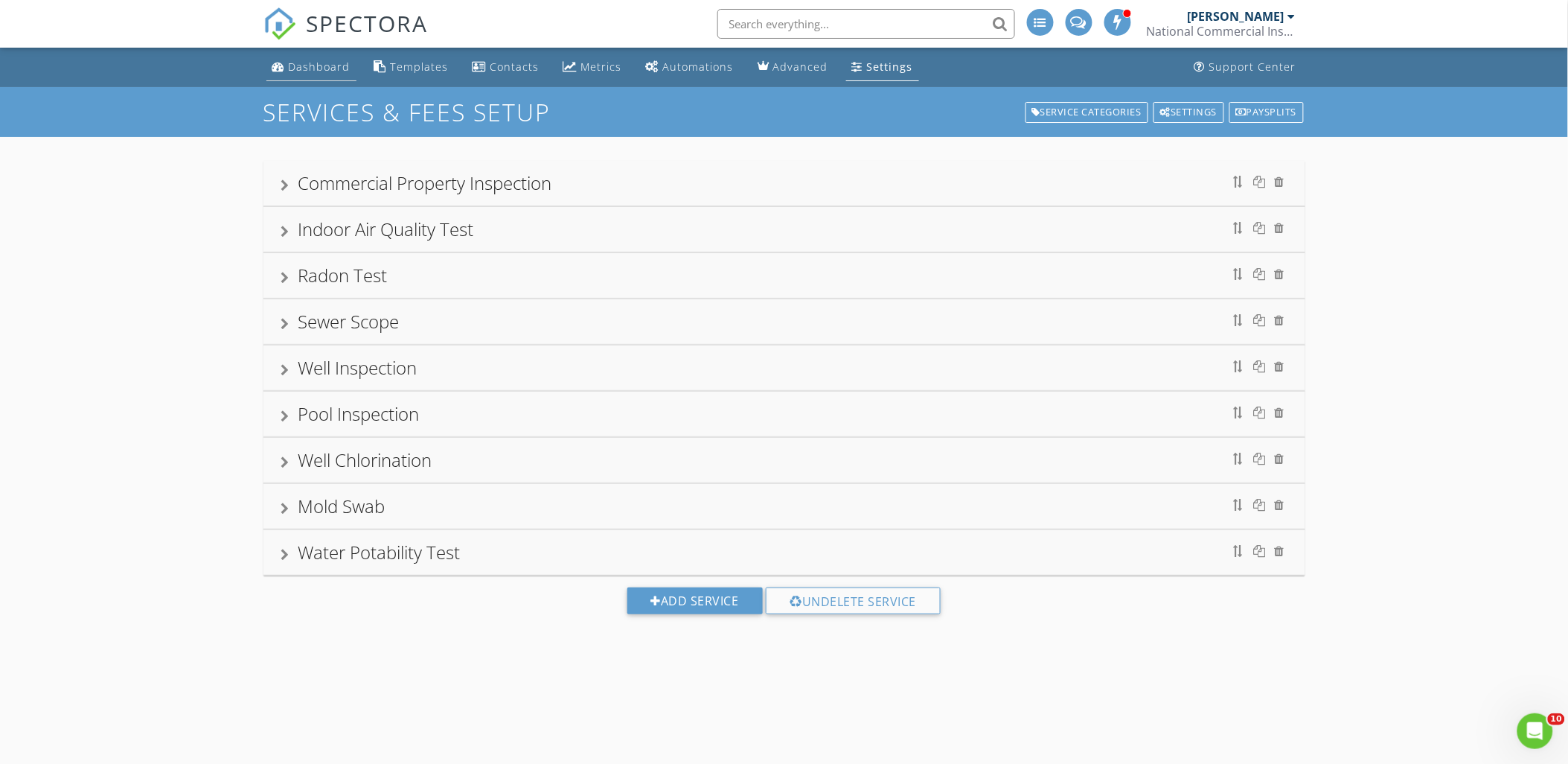
click at [329, 69] on div "Dashboard" at bounding box center [319, 66] width 62 height 14
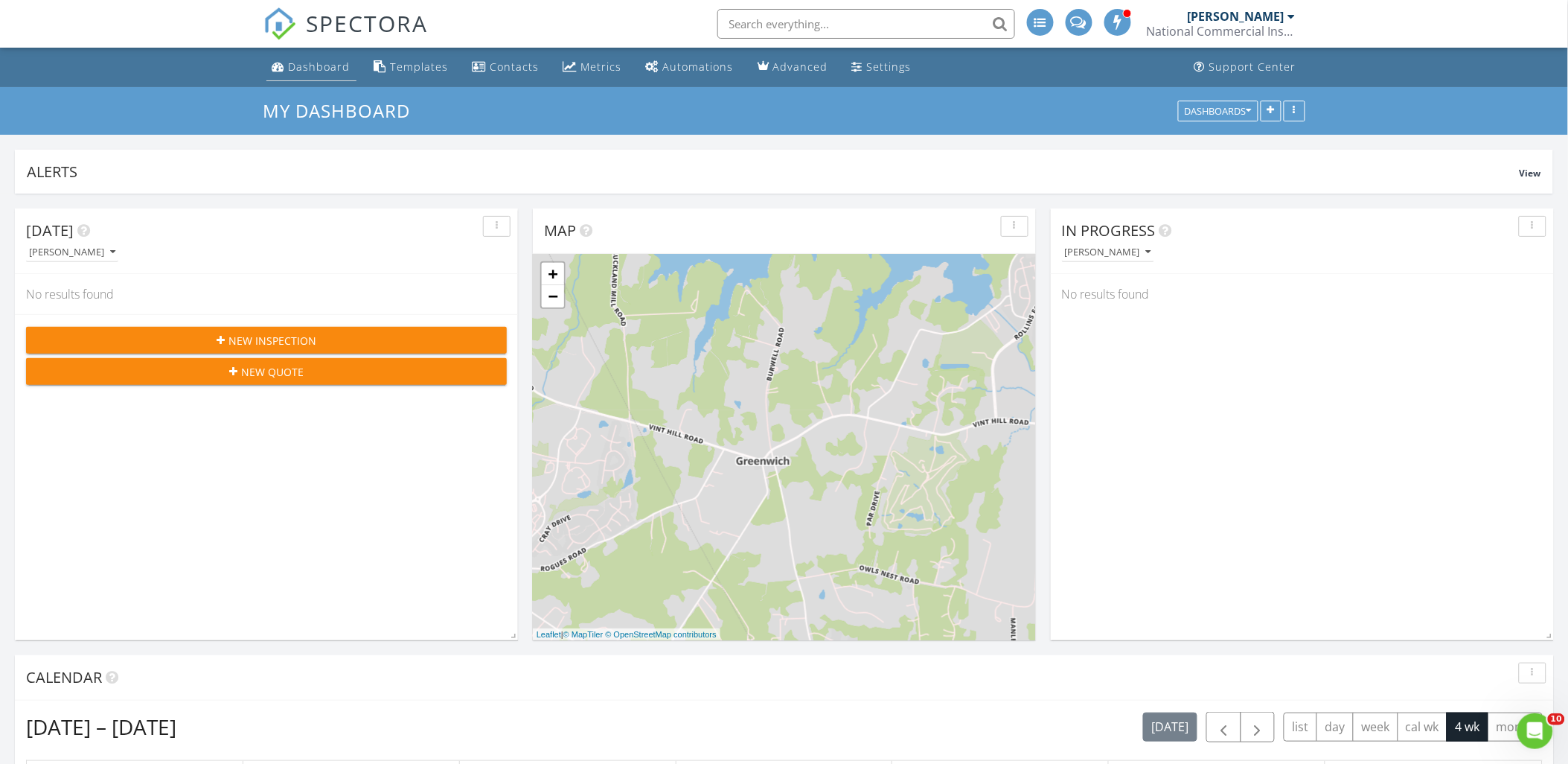
click at [309, 66] on div "Dashboard" at bounding box center [319, 66] width 62 height 14
click at [318, 74] on link "Dashboard" at bounding box center [311, 67] width 90 height 27
